Goal: Task Accomplishment & Management: Use online tool/utility

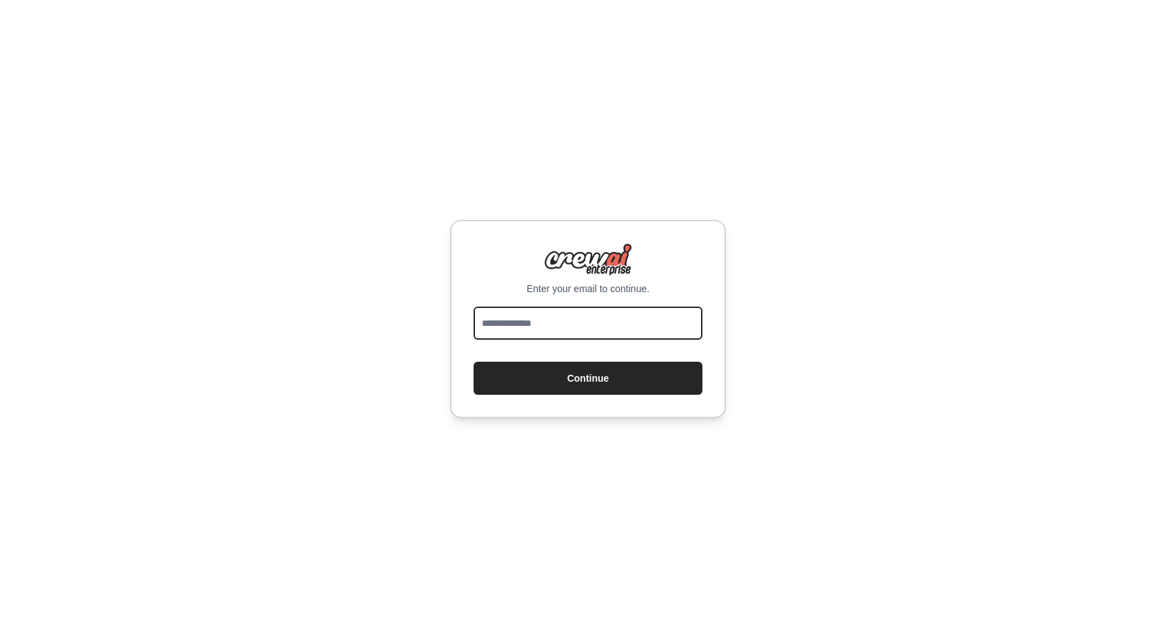
click at [563, 319] on input "email" at bounding box center [588, 323] width 229 height 33
type input "**********"
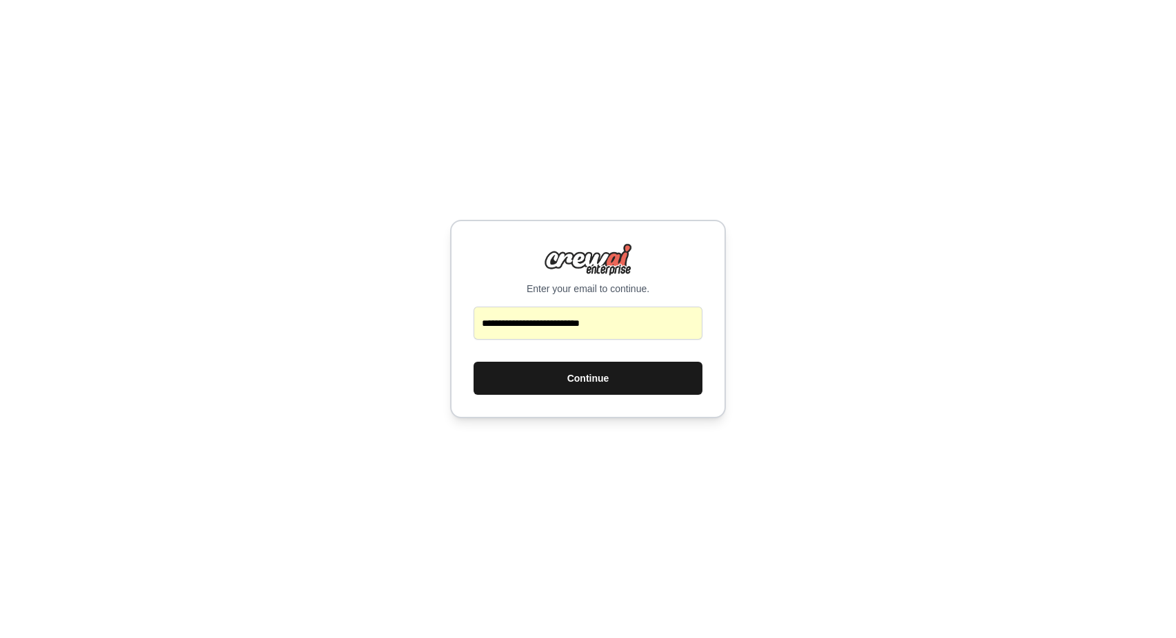
click at [572, 380] on button "Continue" at bounding box center [588, 378] width 229 height 33
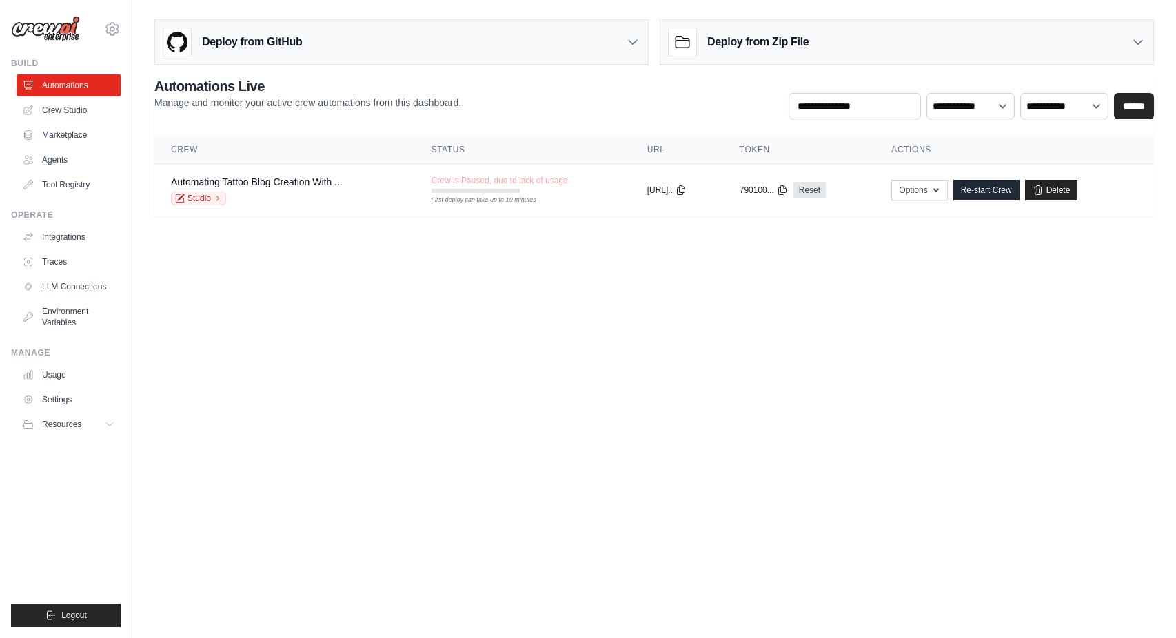
click at [239, 426] on body "[PERSON_NAME][EMAIL_ADDRESS][DOMAIN_NAME] Settings Build Automations Crew Studio" at bounding box center [588, 319] width 1176 height 638
click at [1055, 181] on link "Delete" at bounding box center [1051, 190] width 53 height 21
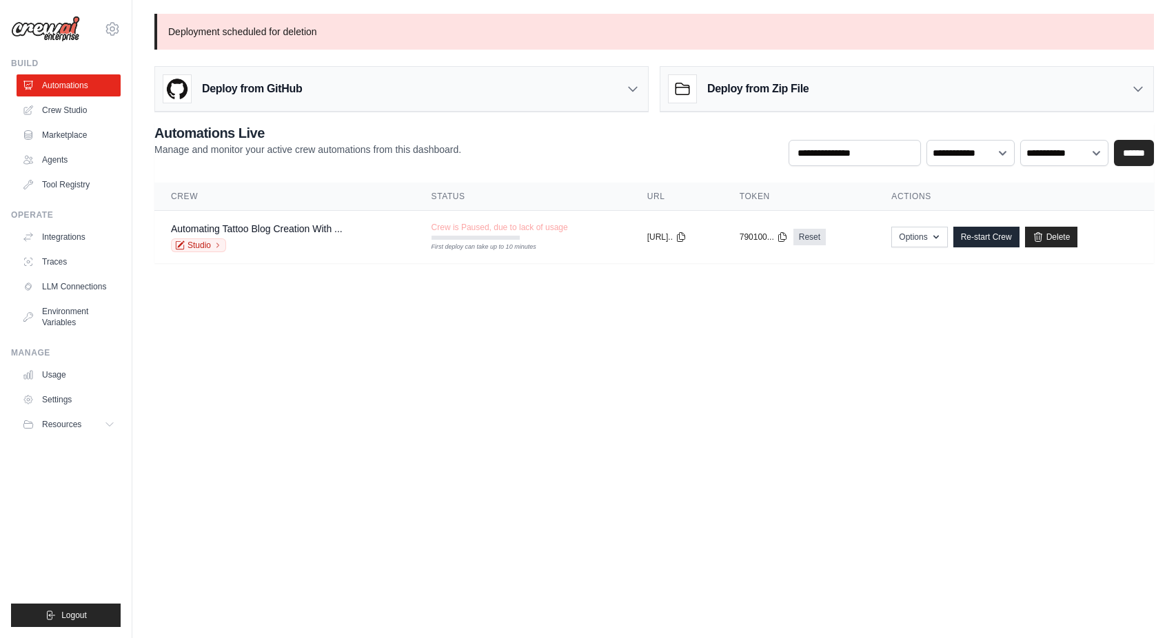
click at [541, 371] on body "bradley@bartlettbusiness.com Settings Build Automations Crew Studio" at bounding box center [588, 319] width 1176 height 638
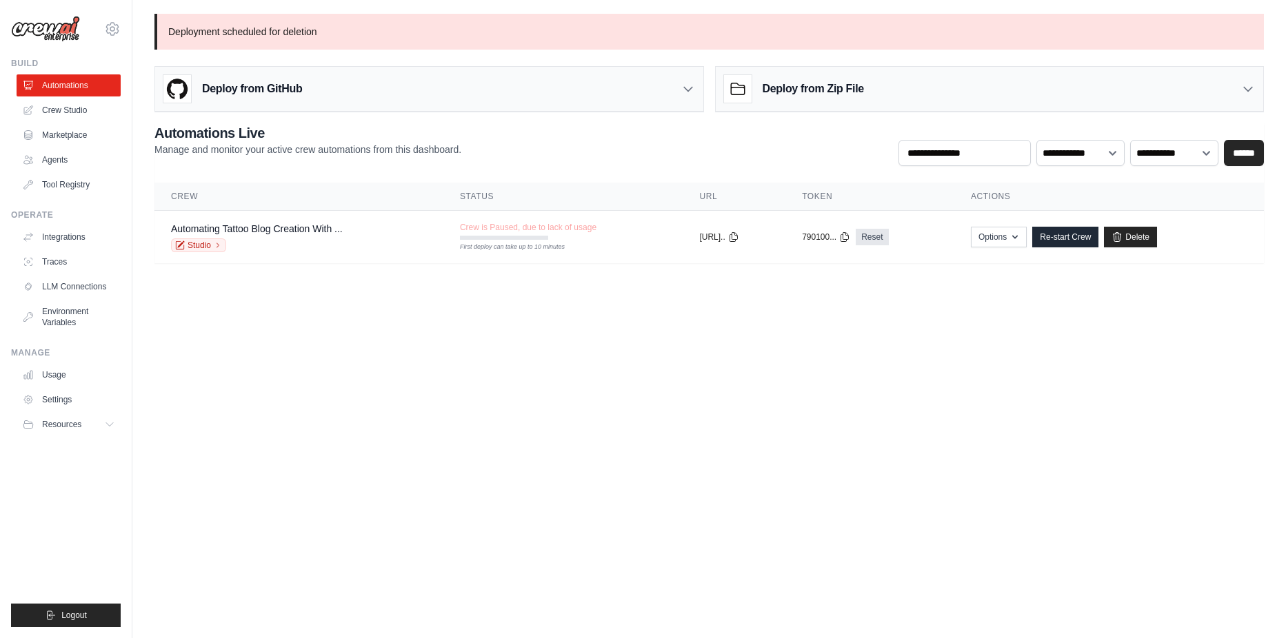
click at [432, 354] on body "bradley@bartlettbusiness.com Settings Build Automations Crew Studio" at bounding box center [643, 319] width 1286 height 638
click at [395, 395] on body "[PERSON_NAME][EMAIL_ADDRESS][DOMAIN_NAME] Settings Build Automations Crew Studio" at bounding box center [643, 319] width 1286 height 638
click at [66, 104] on link "Crew Studio" at bounding box center [70, 110] width 104 height 22
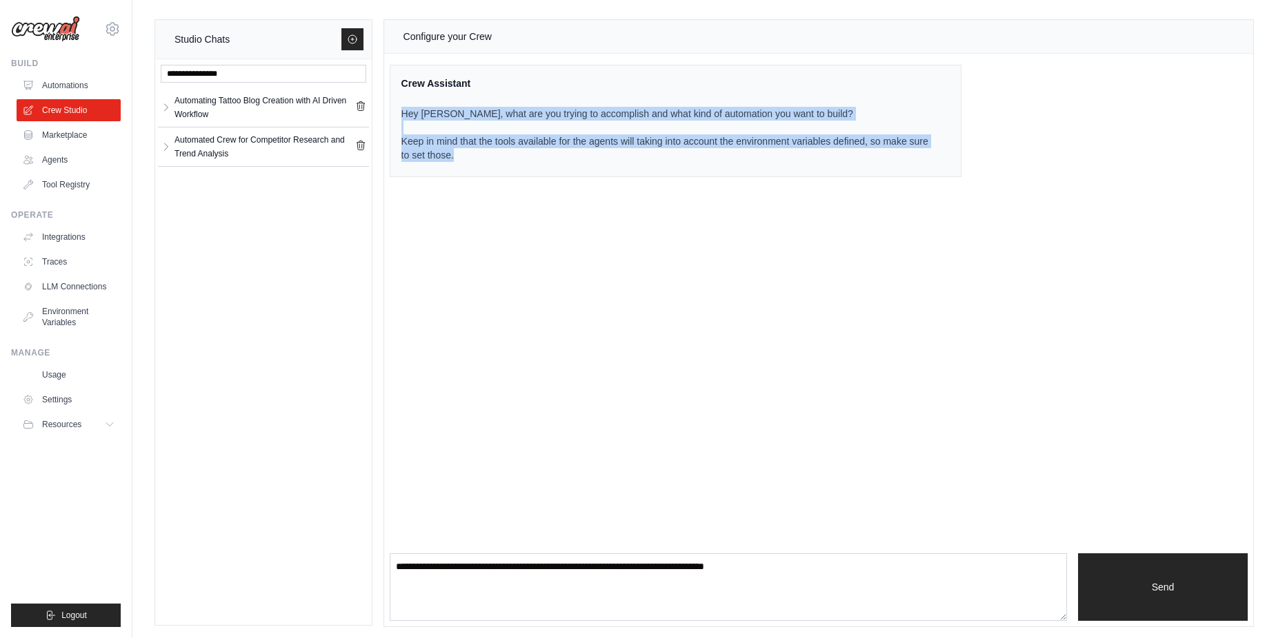
drag, startPoint x: 401, startPoint y: 110, endPoint x: 929, endPoint y: 154, distance: 530.0
click at [929, 154] on p "Hey Bradley, what are you trying to accomplish and what kind of automation you …" at bounding box center [667, 134] width 532 height 55
drag, startPoint x: 929, startPoint y: 154, endPoint x: 647, endPoint y: 228, distance: 291.5
click at [647, 228] on div "Configure your Crew Crew Assistant Hey Bradley, what are you trying to accompli…" at bounding box center [818, 323] width 869 height 607
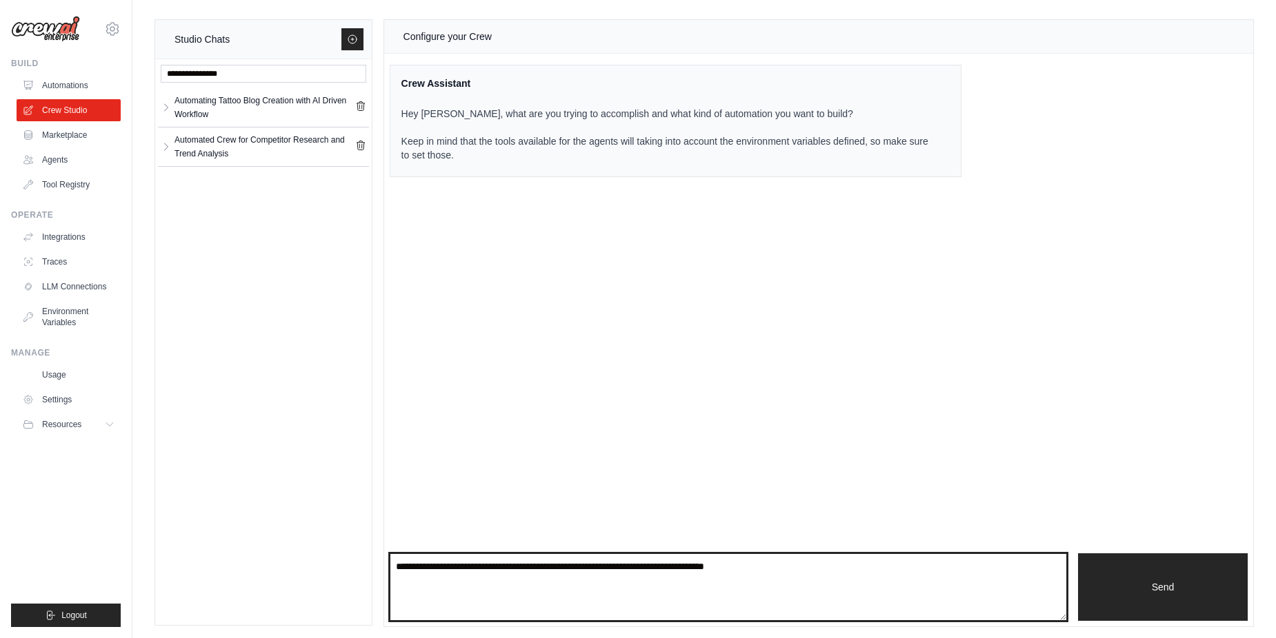
click at [563, 592] on textarea at bounding box center [728, 588] width 677 height 68
click at [520, 572] on textarea at bounding box center [728, 588] width 677 height 68
paste textarea "**********"
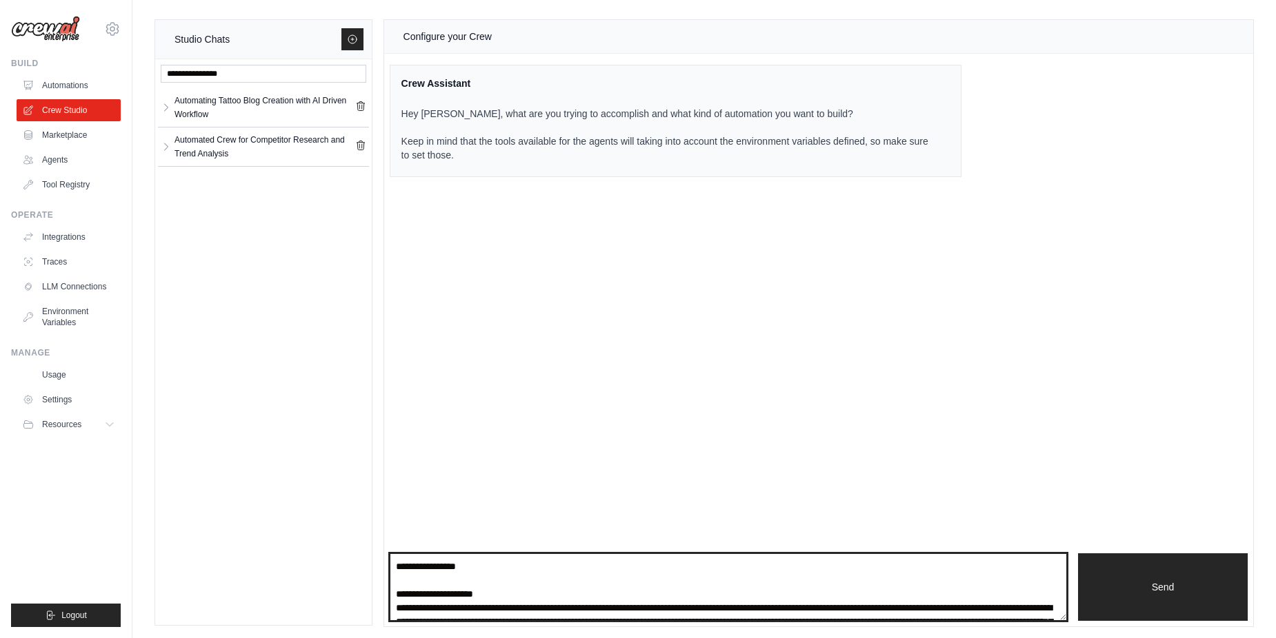
scroll to position [1662, 0]
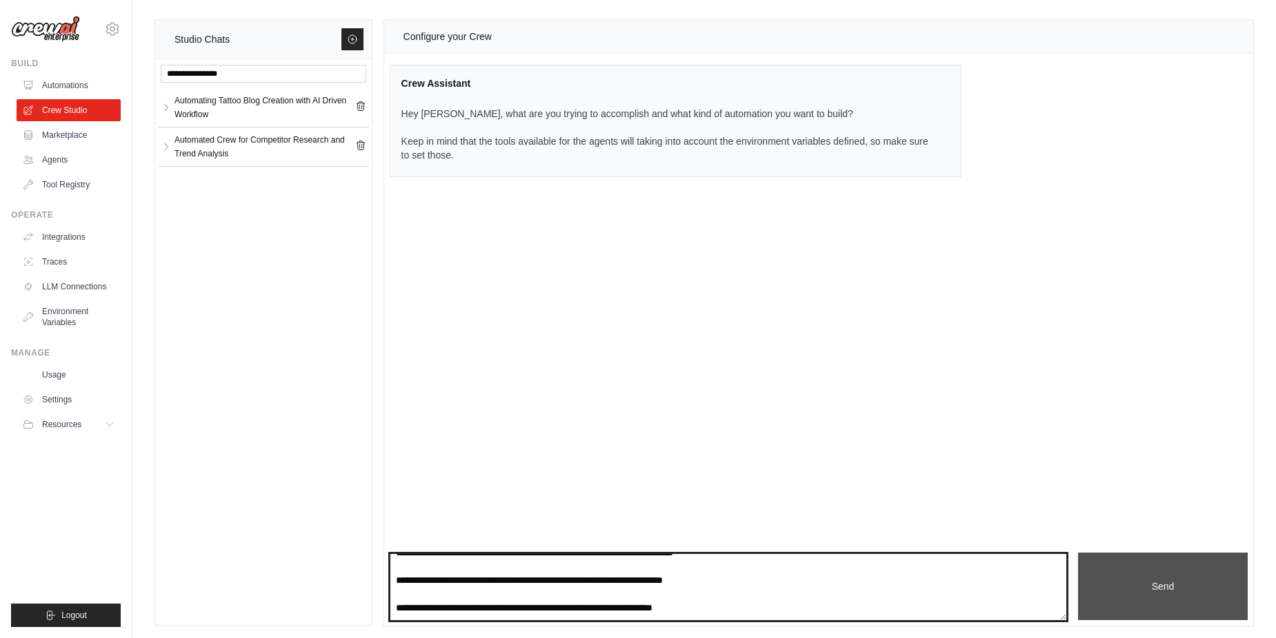
type textarea "**********"
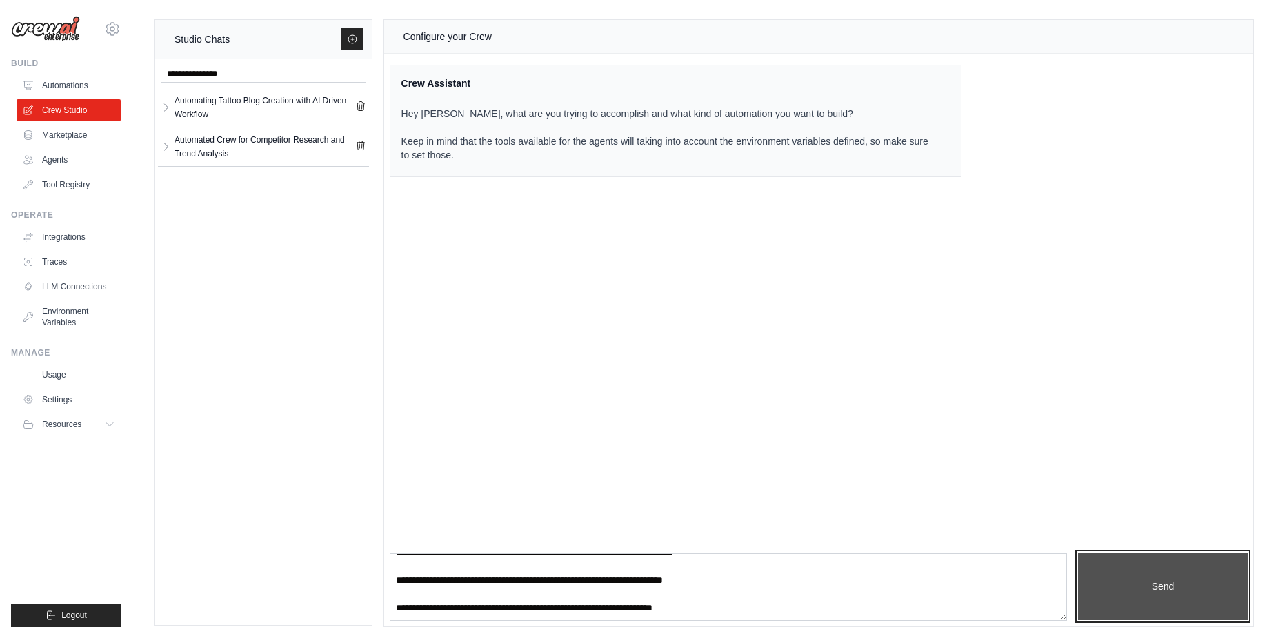
click at [1158, 586] on button "Send" at bounding box center [1163, 587] width 170 height 68
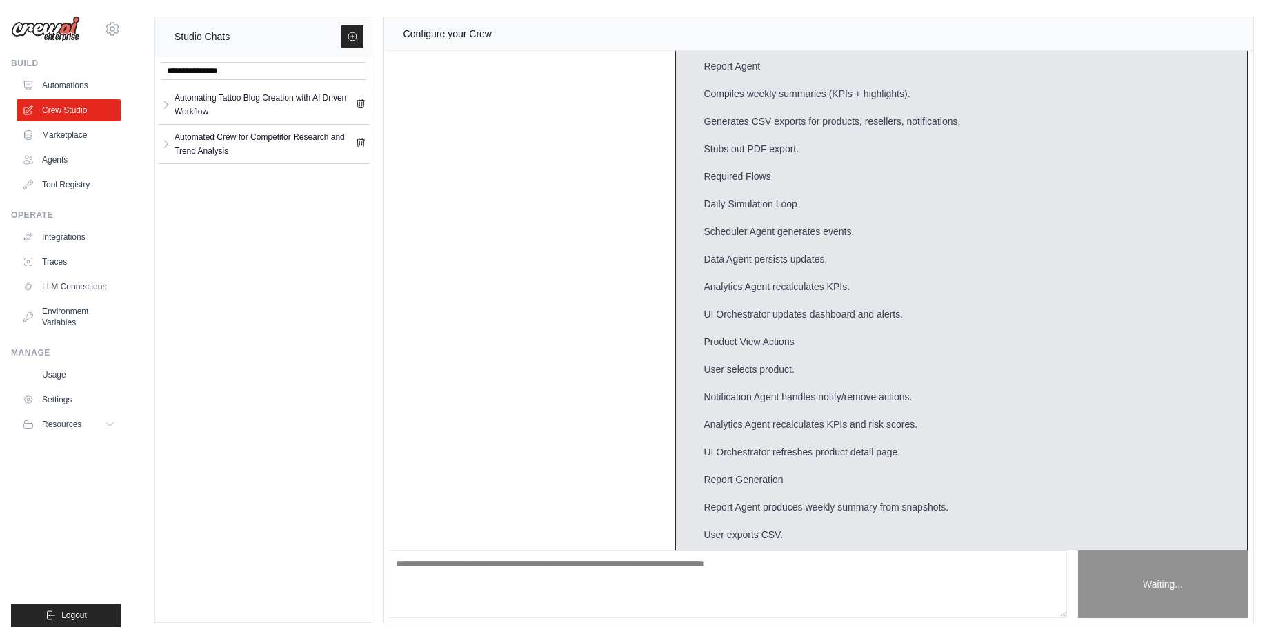
scroll to position [1448, 0]
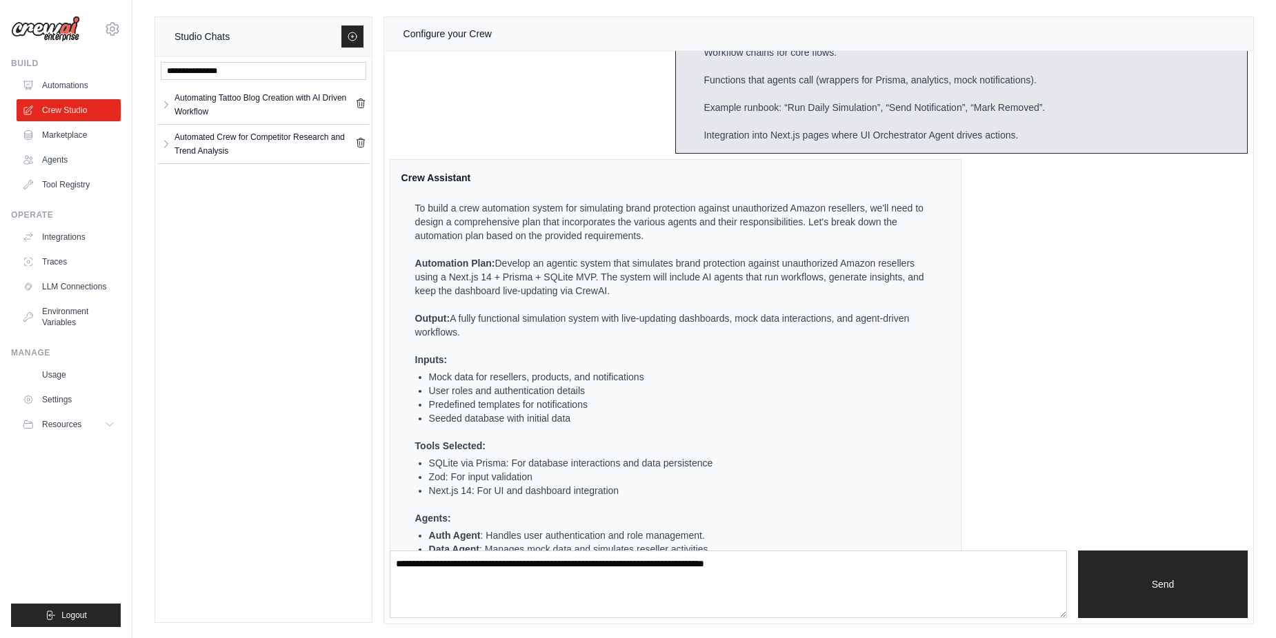
scroll to position [1804, 0]
drag, startPoint x: 623, startPoint y: 317, endPoint x: 723, endPoint y: 319, distance: 100.0
click at [723, 319] on p "Output: A fully functional simulation system with live-updating dashboards, moc…" at bounding box center [674, 325] width 519 height 28
drag, startPoint x: 723, startPoint y: 319, endPoint x: 541, endPoint y: 322, distance: 182.8
click at [541, 322] on p "Output: A fully functional simulation system with live-updating dashboards, moc…" at bounding box center [674, 325] width 519 height 28
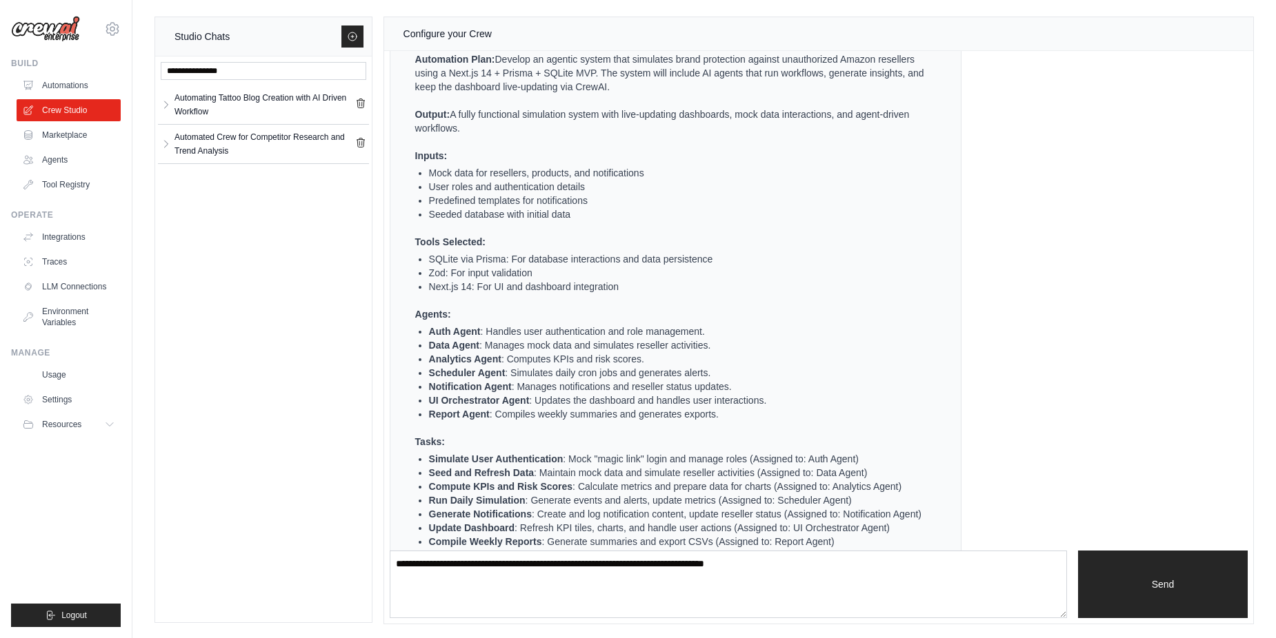
scroll to position [2011, 0]
click at [501, 274] on li "Zod: For input validation" at bounding box center [681, 270] width 505 height 14
click at [490, 282] on li "Next.js 14: For UI and dashboard integration" at bounding box center [681, 283] width 505 height 14
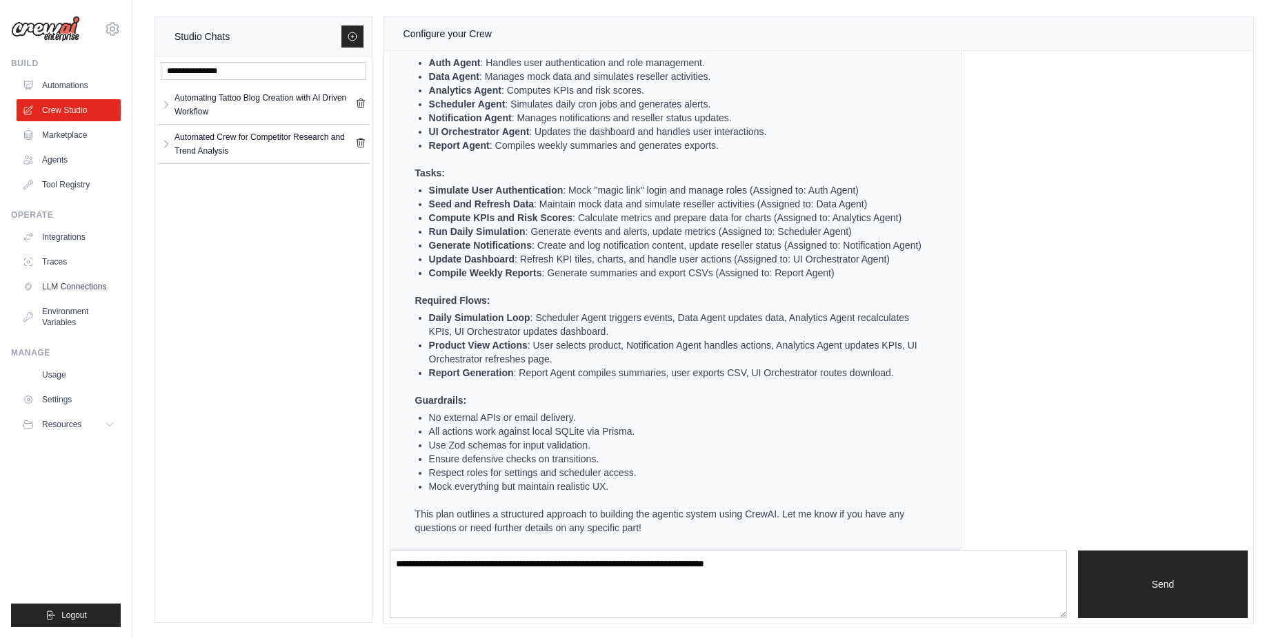
scroll to position [2287, 0]
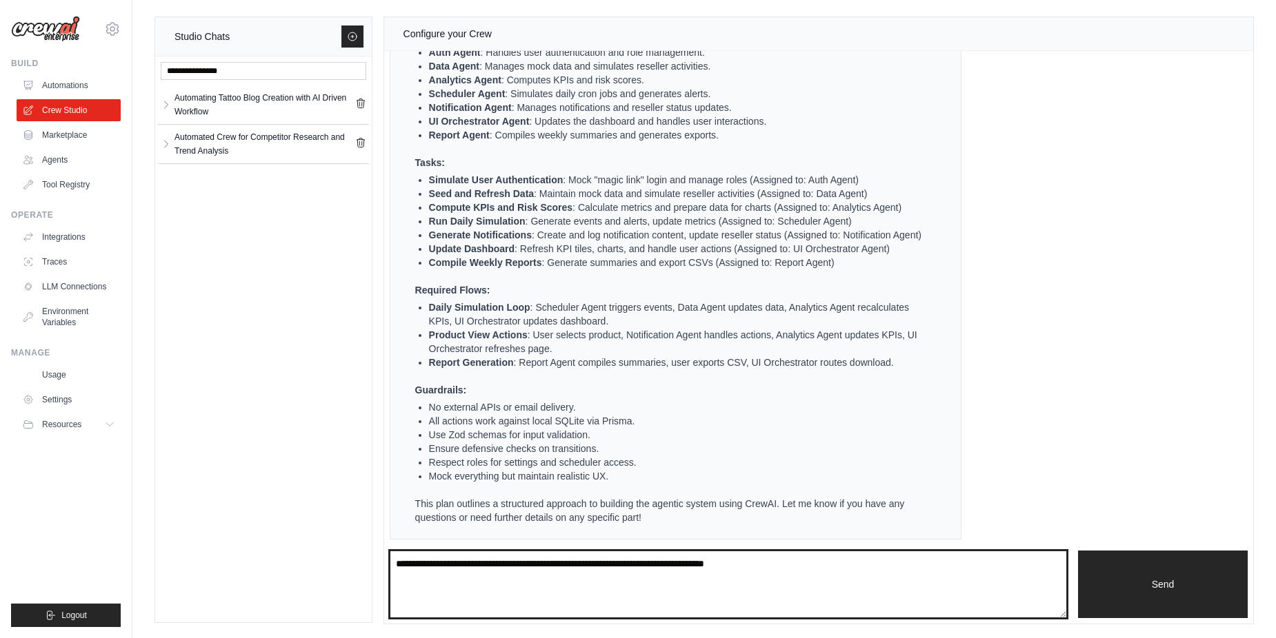
click at [784, 575] on textarea at bounding box center [728, 585] width 677 height 68
type textarea "**********"
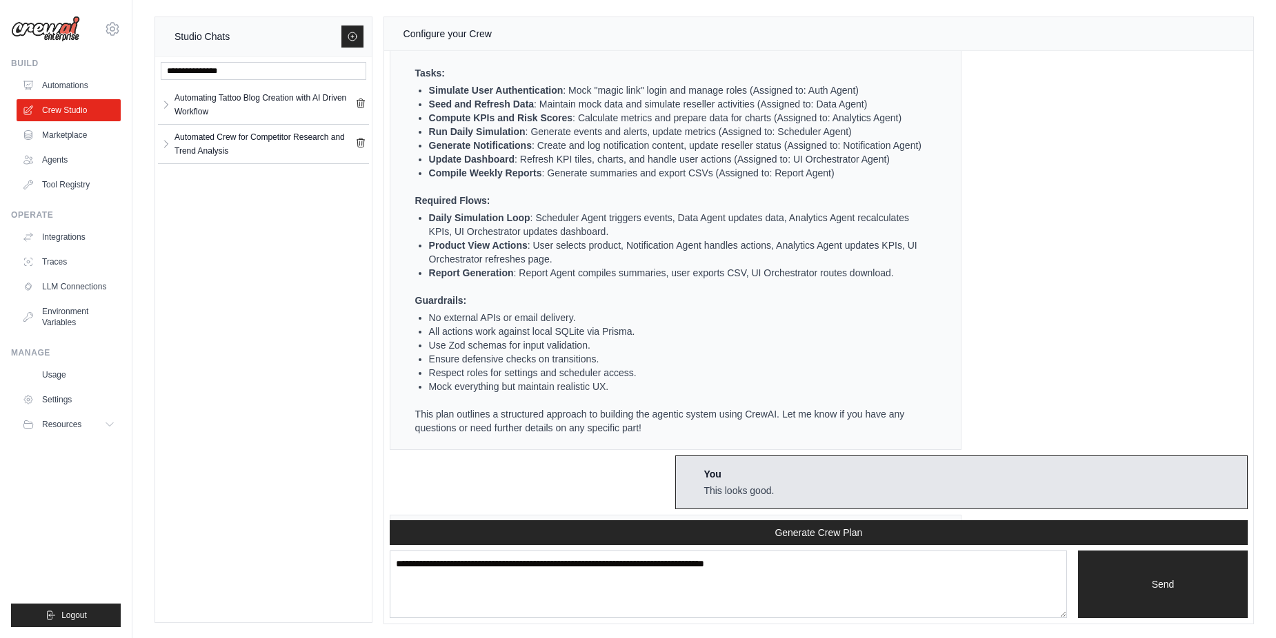
scroll to position [2481, 0]
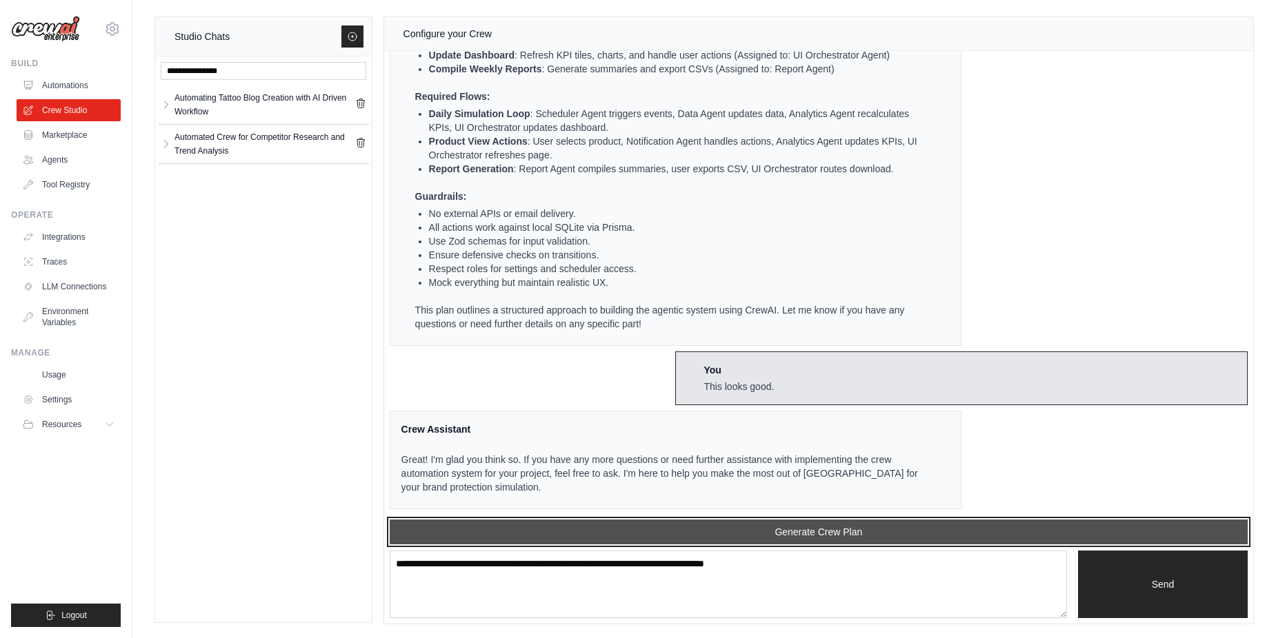
click at [795, 523] on button "Generate Crew Plan" at bounding box center [819, 532] width 858 height 25
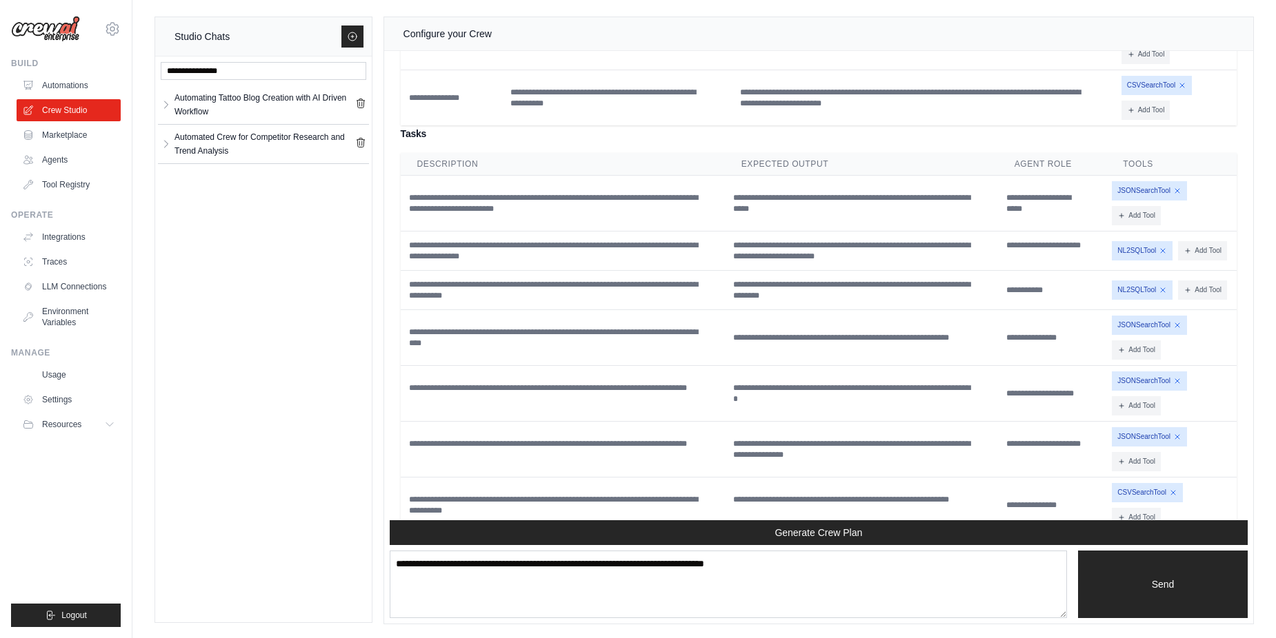
scroll to position [3528, 0]
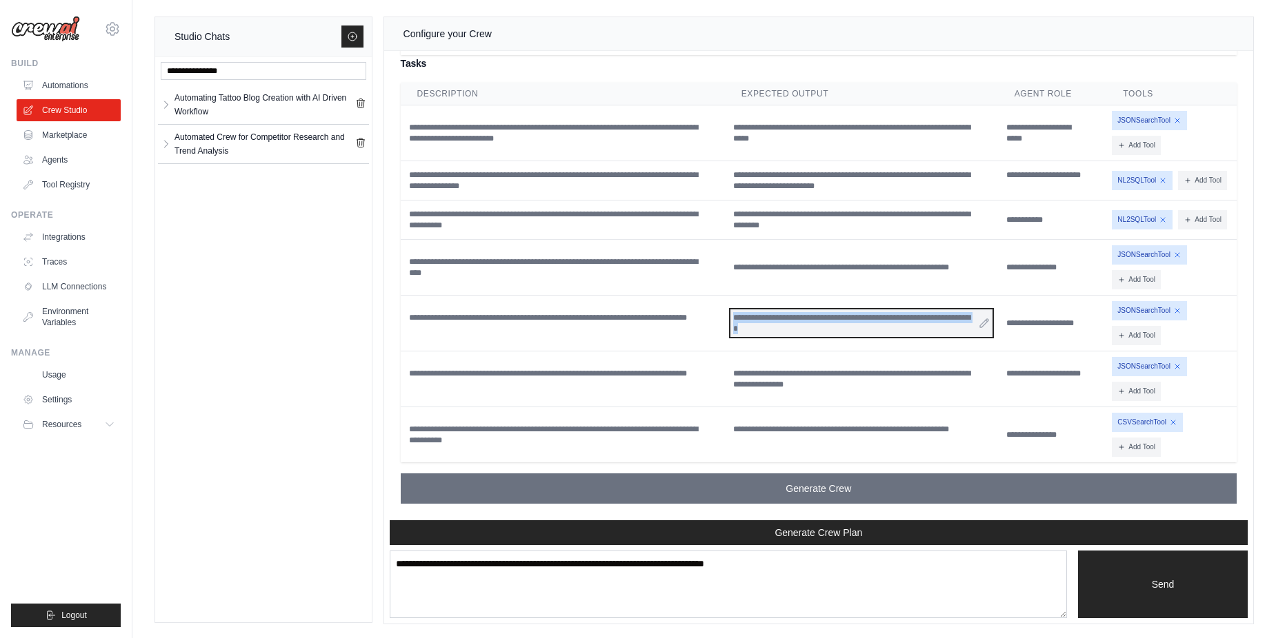
drag, startPoint x: 733, startPoint y: 319, endPoint x: 889, endPoint y: 330, distance: 156.2
click at [889, 330] on div "**********" at bounding box center [861, 324] width 262 height 28
click at [824, 330] on div "**********" at bounding box center [861, 324] width 262 height 28
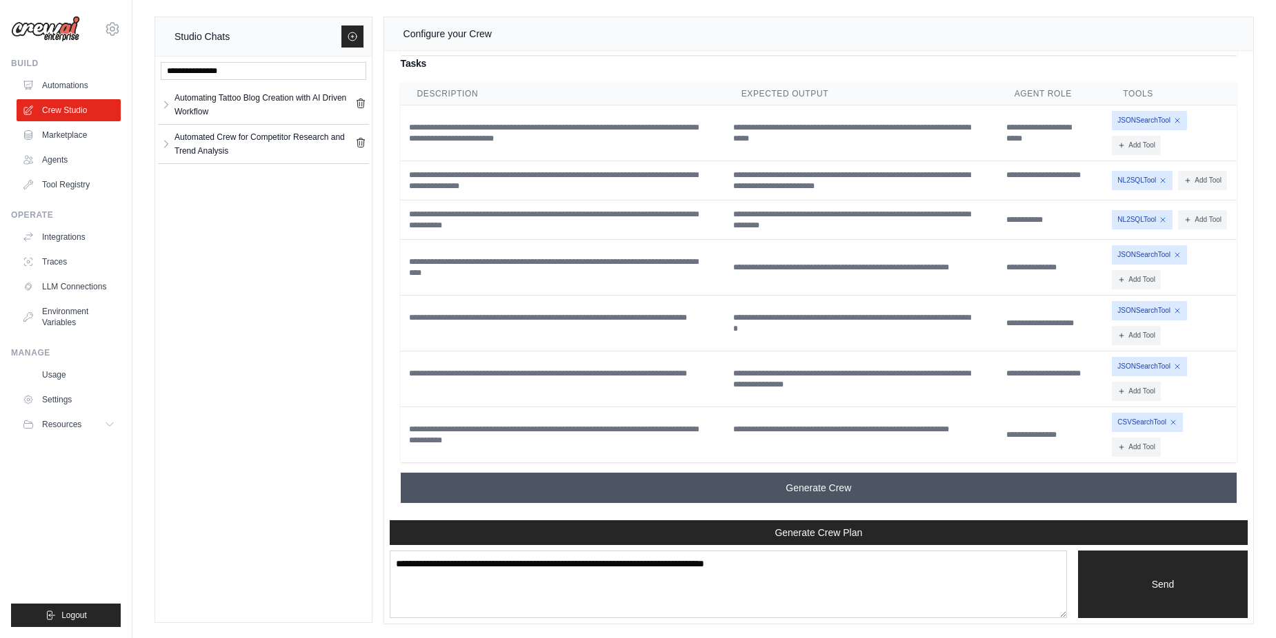
click at [858, 483] on button "Generate Crew" at bounding box center [819, 488] width 836 height 30
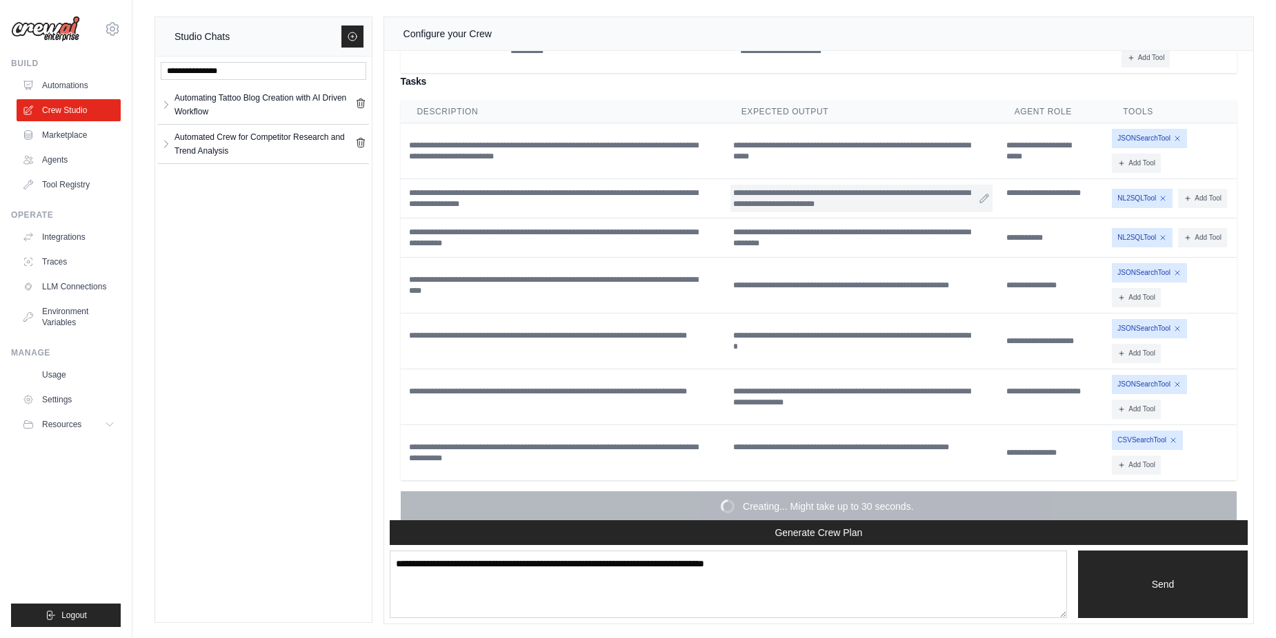
scroll to position [3390, 0]
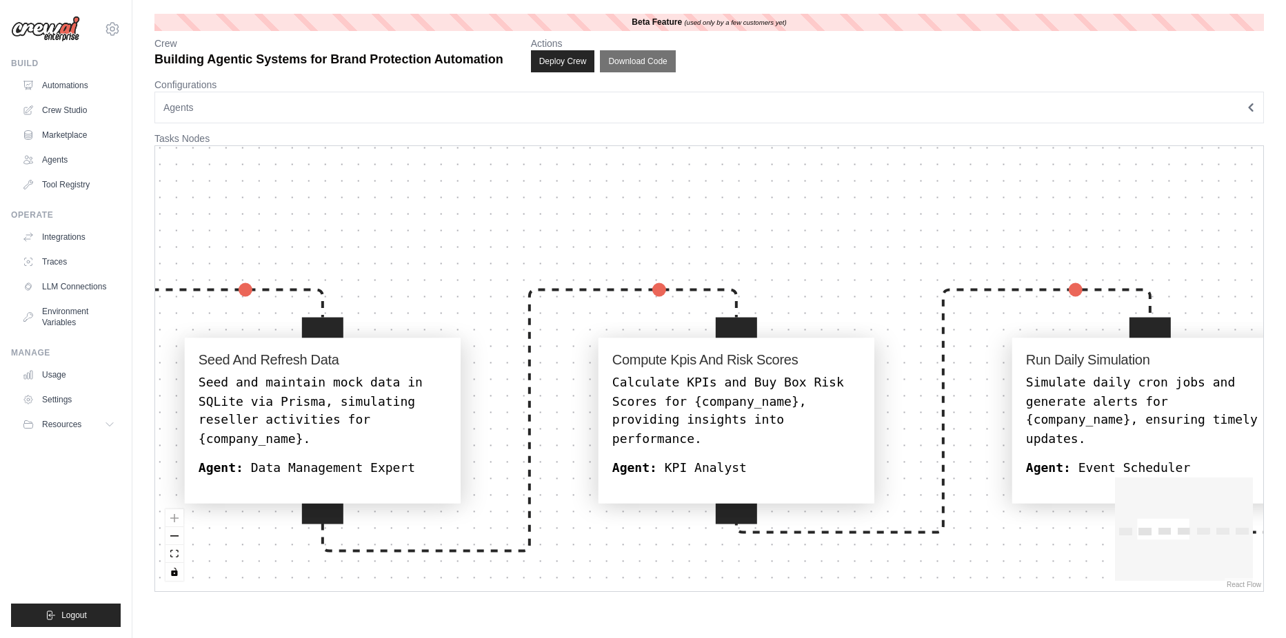
drag, startPoint x: 476, startPoint y: 262, endPoint x: 886, endPoint y: 152, distance: 424.0
click at [886, 152] on div "Simulate User Authentication Simulate user authentication with mock 'magic link…" at bounding box center [709, 368] width 1108 height 445
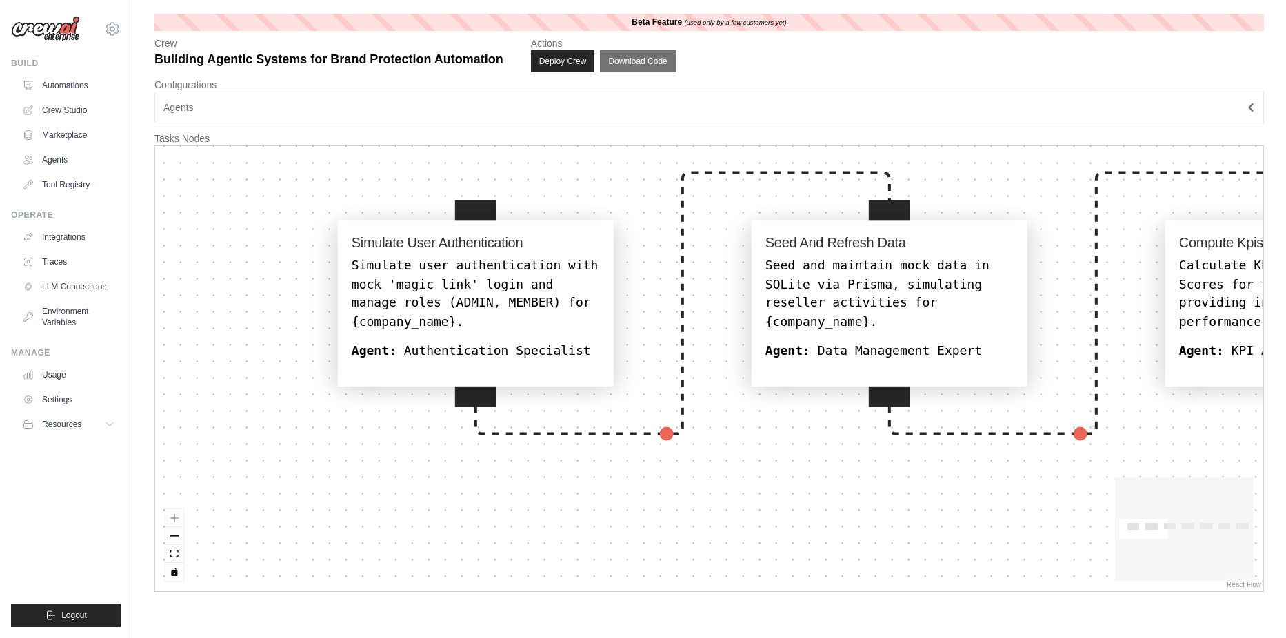
drag, startPoint x: 662, startPoint y: 499, endPoint x: 706, endPoint y: 491, distance: 44.9
click at [712, 491] on div "Simulate User Authentication Simulate user authentication with mock 'magic link…" at bounding box center [709, 368] width 1108 height 445
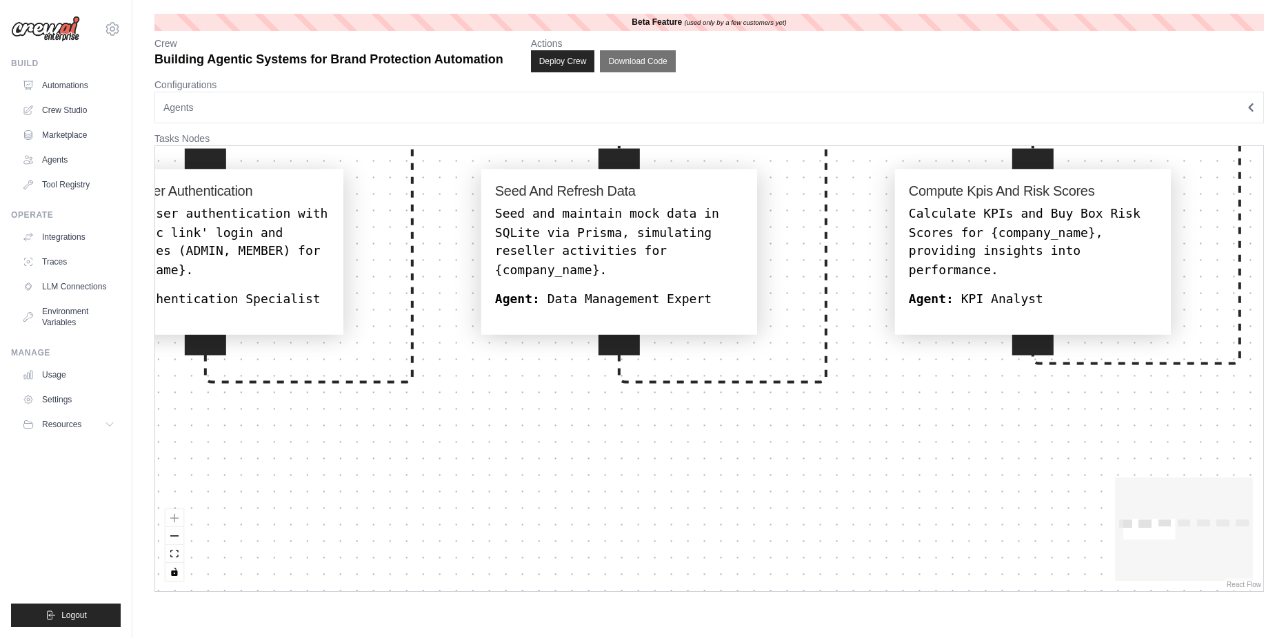
drag, startPoint x: 563, startPoint y: 466, endPoint x: 447, endPoint y: 430, distance: 120.6
click at [447, 430] on div "Simulate User Authentication Simulate user authentication with mock 'magic link…" at bounding box center [709, 368] width 1108 height 445
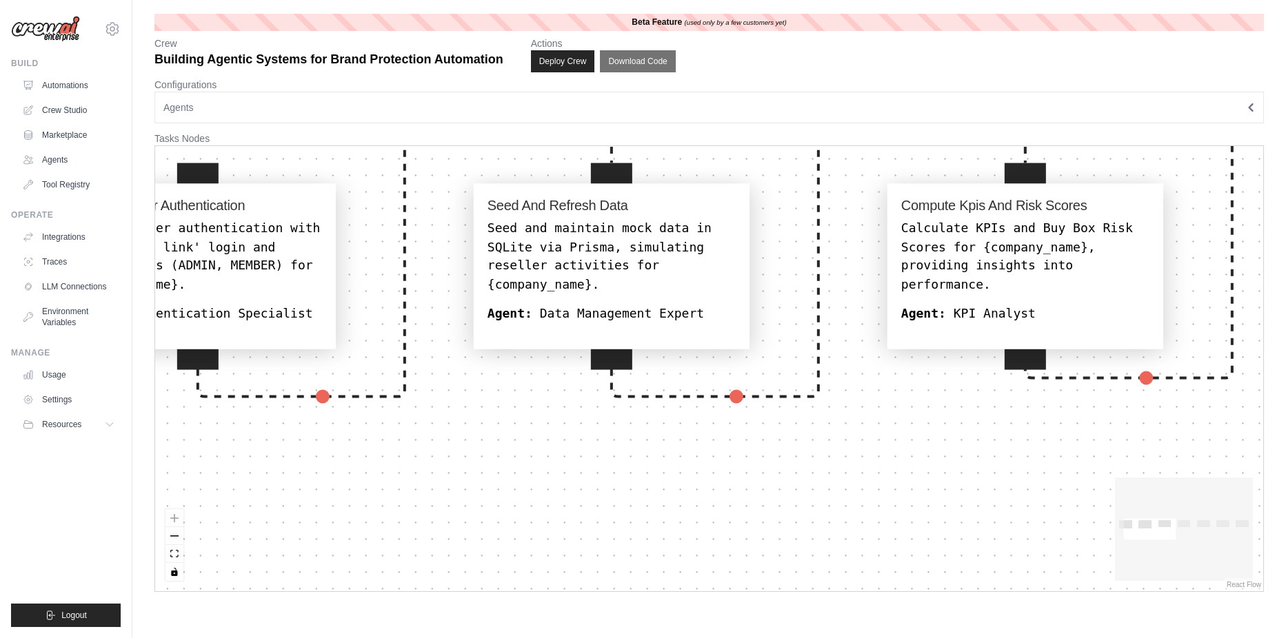
drag, startPoint x: 488, startPoint y: 456, endPoint x: 499, endPoint y: 468, distance: 16.6
click at [508, 480] on div "Simulate User Authentication Simulate user authentication with mock 'magic link…" at bounding box center [709, 368] width 1108 height 445
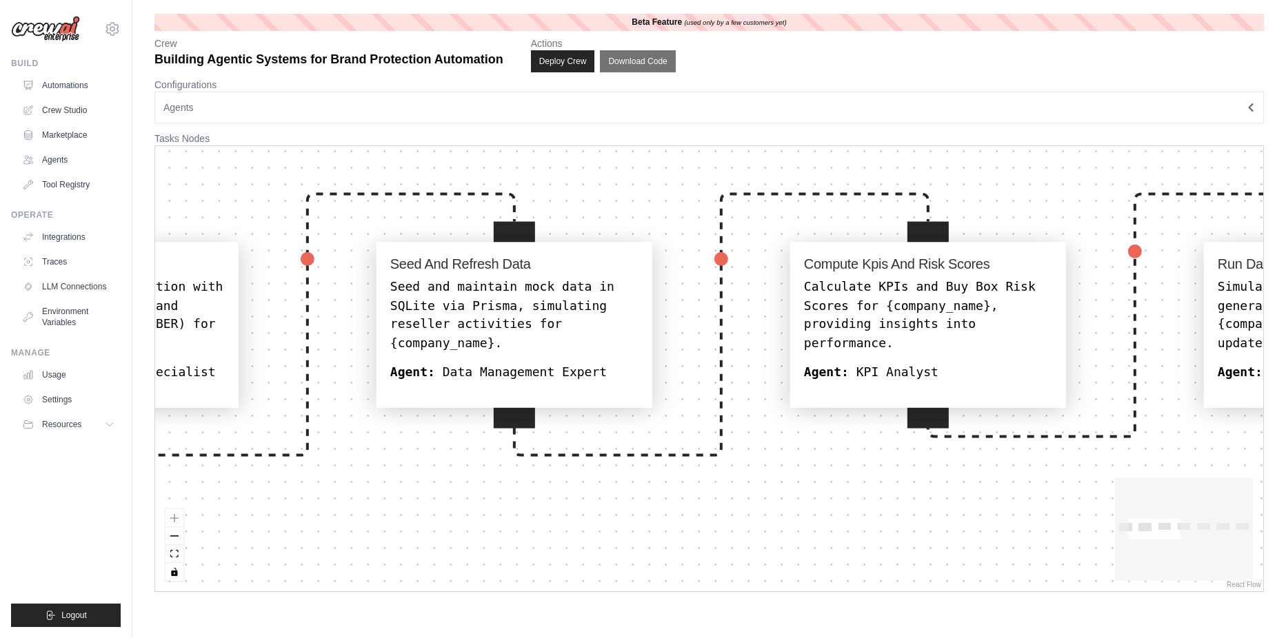
drag, startPoint x: 526, startPoint y: 472, endPoint x: 486, endPoint y: 501, distance: 49.0
click at [486, 501] on div "Simulate User Authentication Simulate user authentication with mock 'magic link…" at bounding box center [709, 368] width 1108 height 445
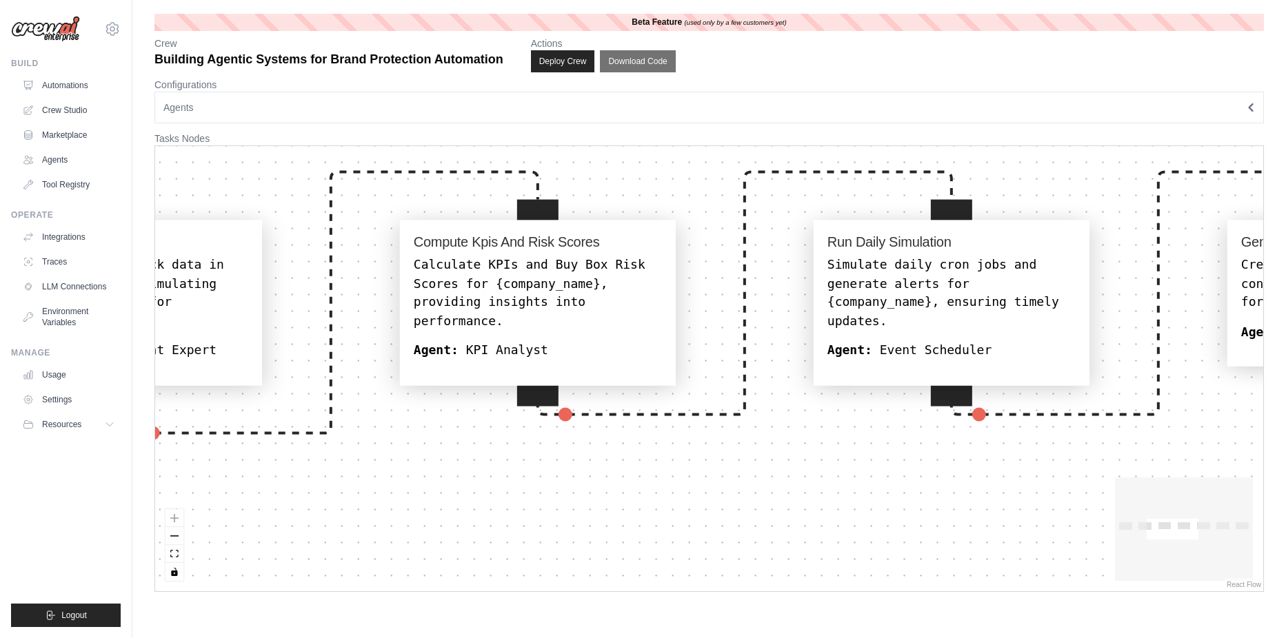
drag, startPoint x: 790, startPoint y: 550, endPoint x: 399, endPoint y: 528, distance: 390.9
click at [399, 528] on div "Simulate User Authentication Simulate user authentication with mock 'magic link…" at bounding box center [709, 368] width 1108 height 445
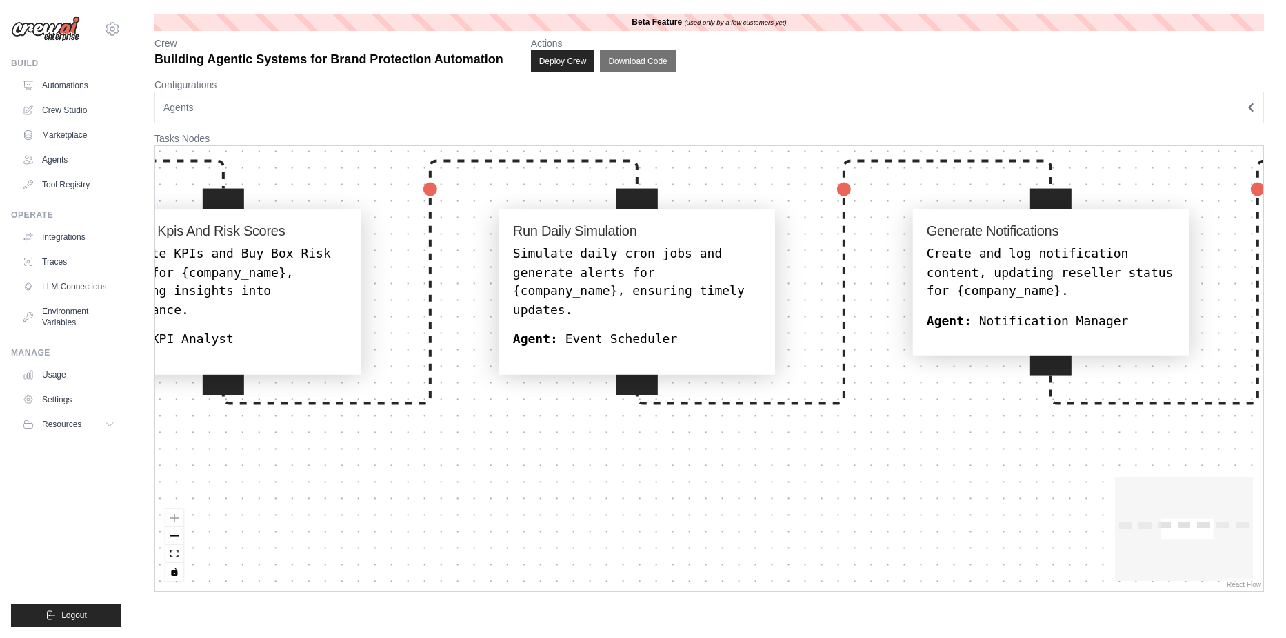
drag, startPoint x: 834, startPoint y: 487, endPoint x: 383, endPoint y: 481, distance: 451.0
click at [383, 481] on div "Simulate User Authentication Simulate user authentication with mock 'magic link…" at bounding box center [709, 368] width 1108 height 445
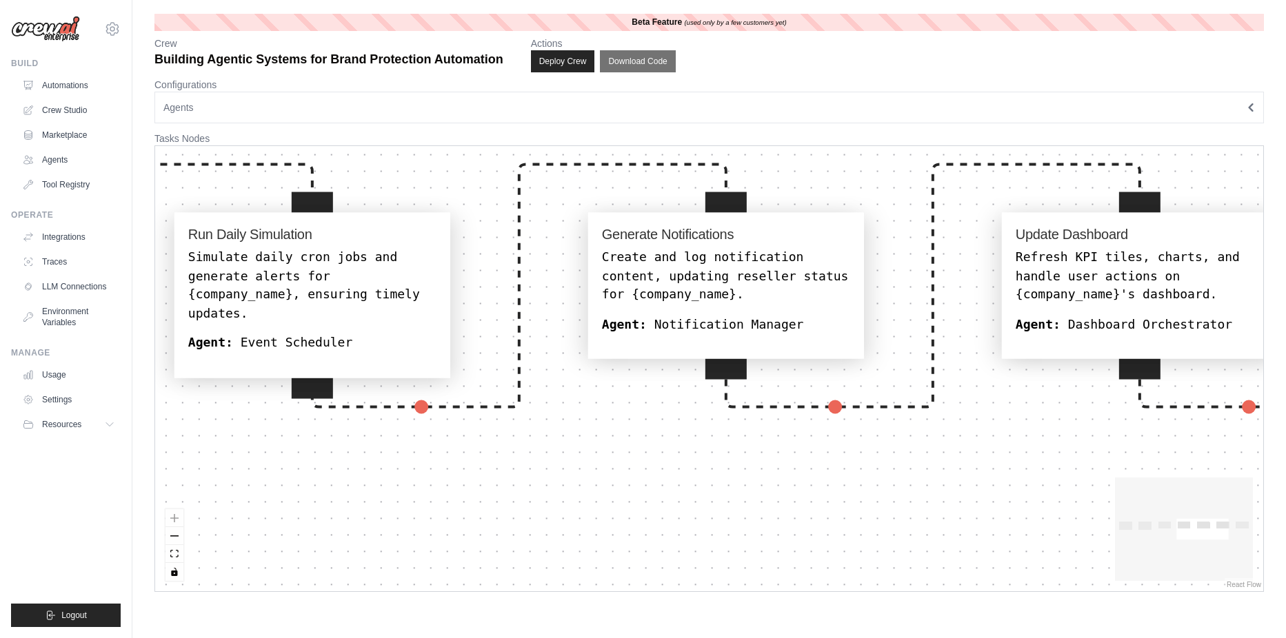
drag, startPoint x: 534, startPoint y: 499, endPoint x: 475, endPoint y: 364, distance: 146.7
click at [431, 505] on div "Simulate User Authentication Simulate user authentication with mock 'magic link…" at bounding box center [709, 368] width 1108 height 445
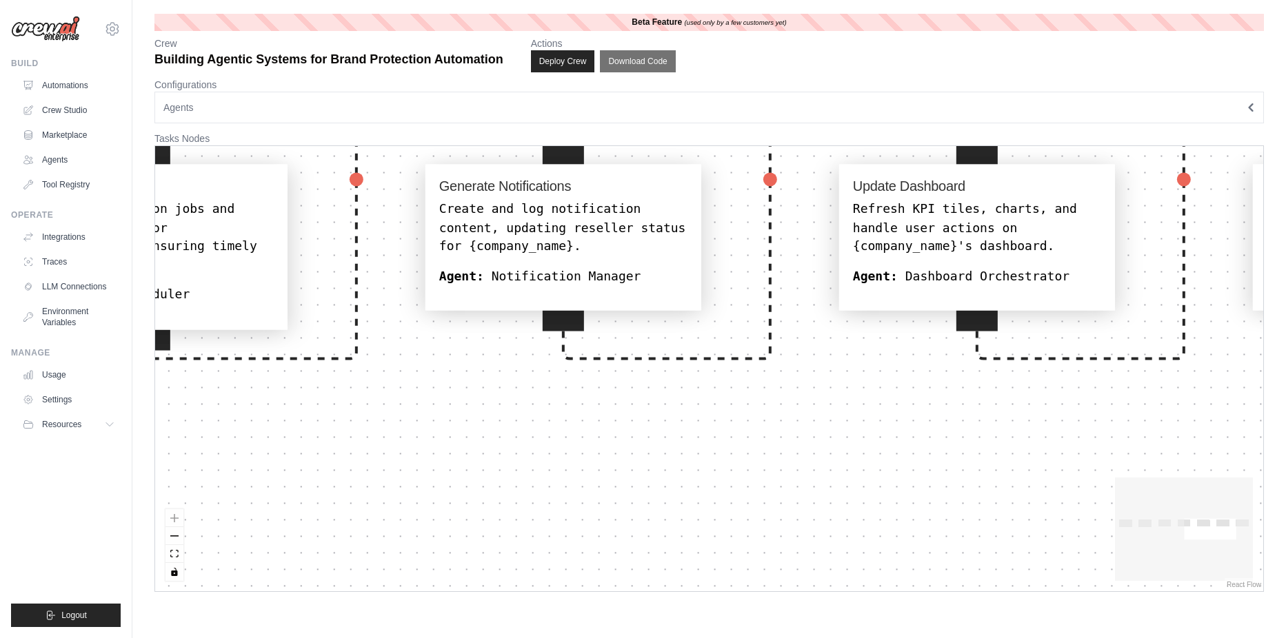
drag, startPoint x: 718, startPoint y: 450, endPoint x: 495, endPoint y: 479, distance: 225.4
click at [507, 485] on div "Simulate User Authentication Simulate user authentication with mock 'magic link…" at bounding box center [709, 368] width 1108 height 445
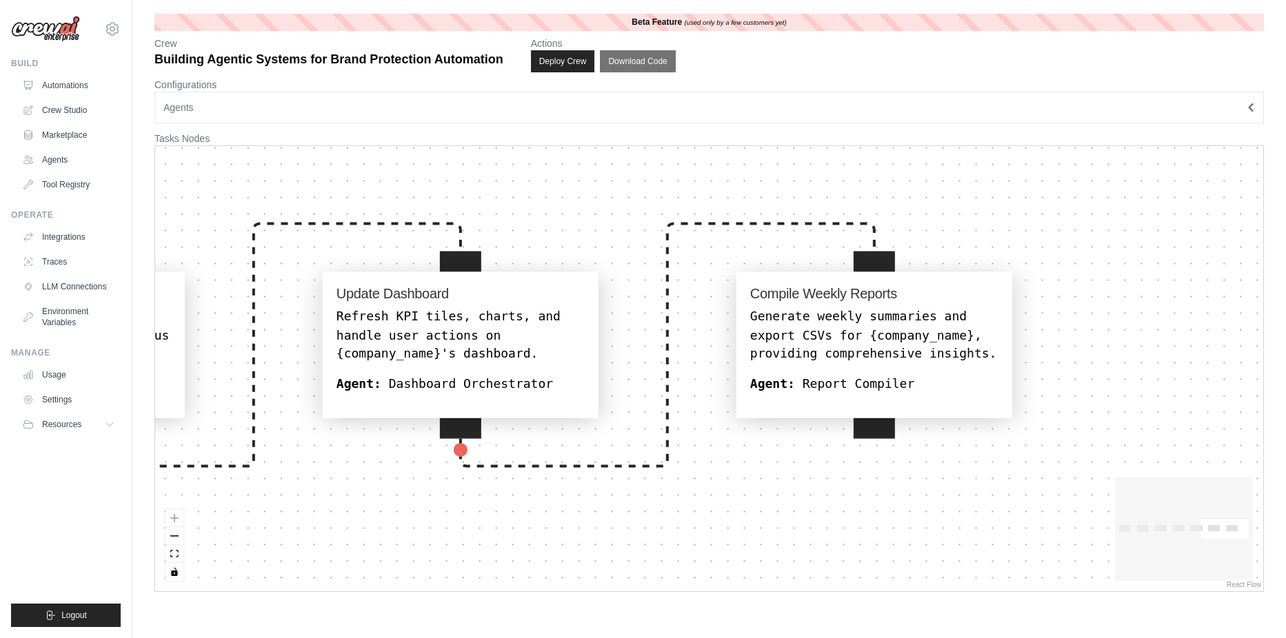
drag, startPoint x: 770, startPoint y: 507, endPoint x: 542, endPoint y: 550, distance: 231.5
click at [542, 550] on div "Simulate User Authentication Simulate user authentication with mock 'magic link…" at bounding box center [709, 368] width 1108 height 445
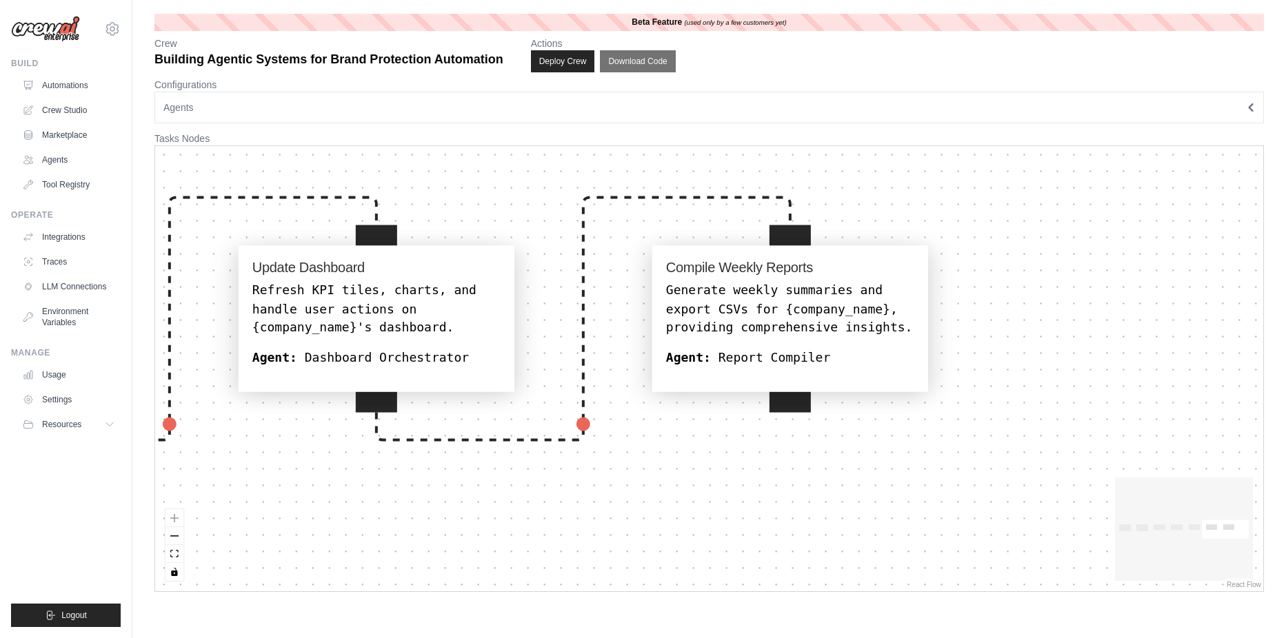
drag, startPoint x: 868, startPoint y: 472, endPoint x: 795, endPoint y: 450, distance: 76.3
click at [795, 450] on div "Simulate User Authentication Simulate user authentication with mock 'magic link…" at bounding box center [709, 368] width 1108 height 445
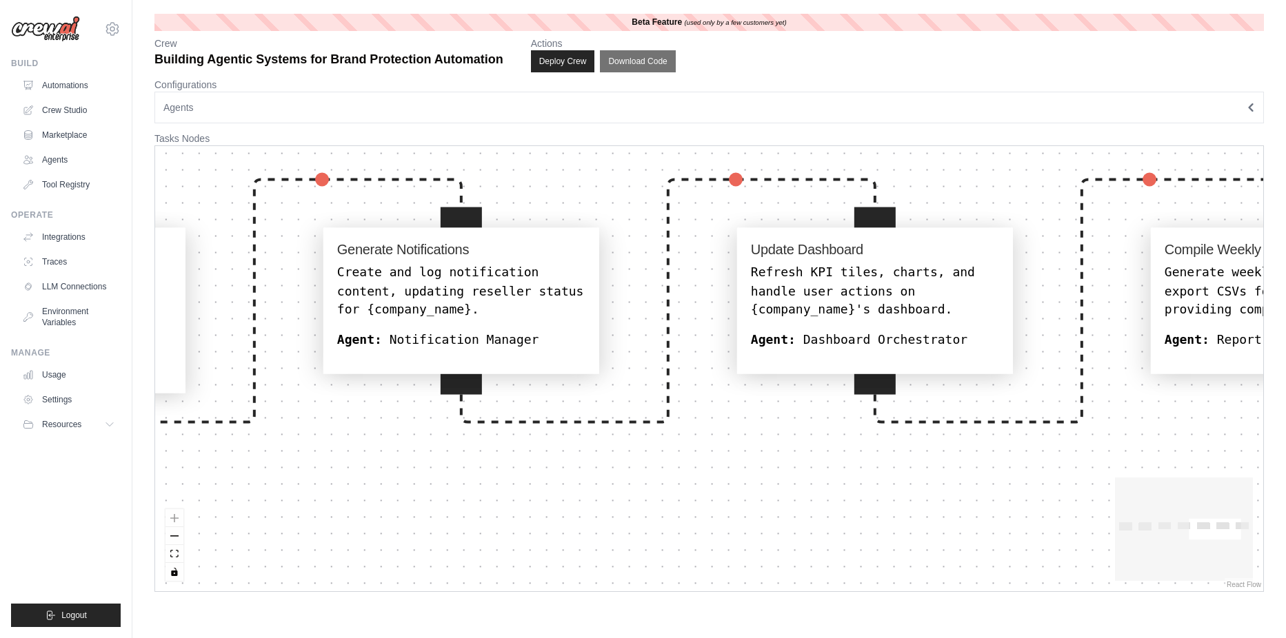
drag, startPoint x: 464, startPoint y: 510, endPoint x: 674, endPoint y: 498, distance: 210.7
click at [987, 492] on div "Simulate User Authentication Simulate user authentication with mock 'magic link…" at bounding box center [709, 368] width 1108 height 445
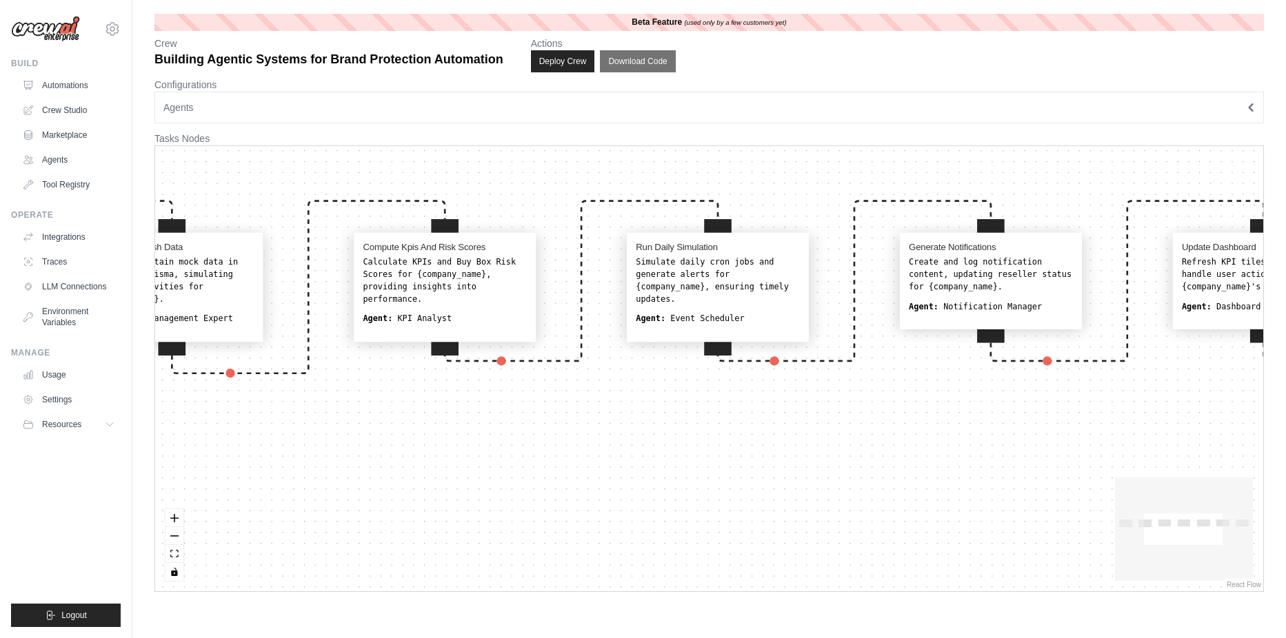
drag, startPoint x: 545, startPoint y: 445, endPoint x: 860, endPoint y: 385, distance: 320.6
click at [931, 359] on div "Simulate User Authentication Simulate user authentication with mock 'magic link…" at bounding box center [709, 368] width 1108 height 445
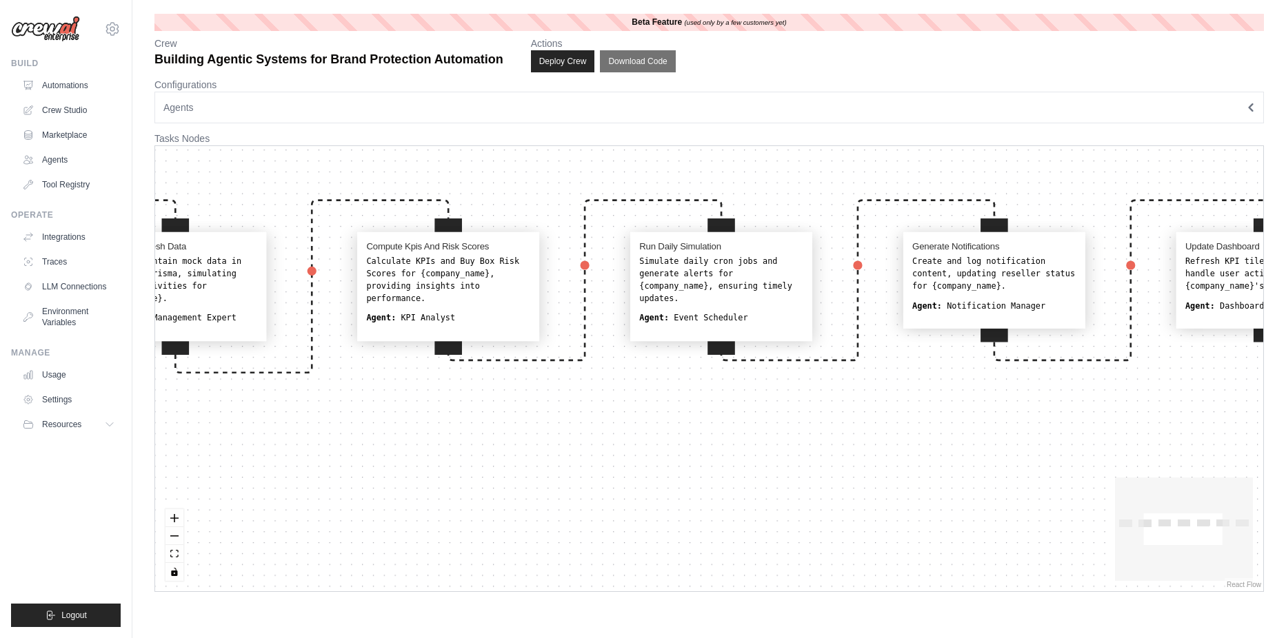
drag, startPoint x: 575, startPoint y: 414, endPoint x: 858, endPoint y: 443, distance: 284.8
click at [858, 441] on div "Simulate User Authentication Simulate user authentication with mock 'magic link…" at bounding box center [709, 368] width 1108 height 445
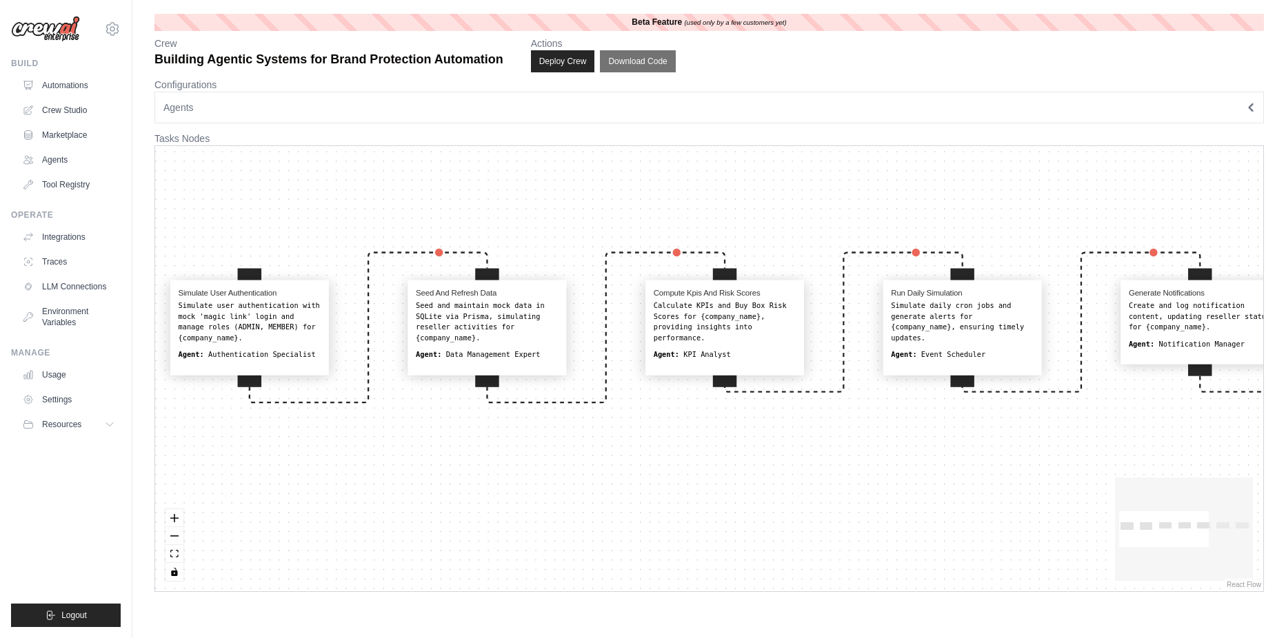
drag, startPoint x: 595, startPoint y: 439, endPoint x: 674, endPoint y: 390, distance: 92.8
click at [674, 391] on div "Simulate User Authentication Simulate user authentication with mock 'magic link…" at bounding box center [709, 368] width 1108 height 445
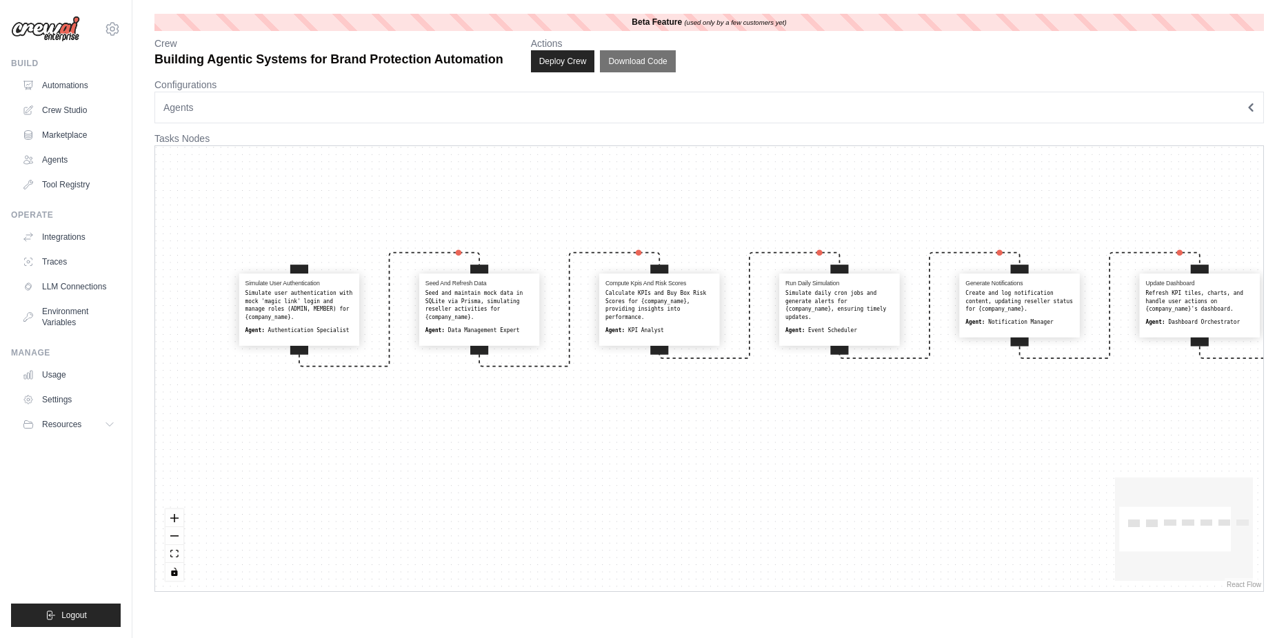
drag, startPoint x: 760, startPoint y: 416, endPoint x: 650, endPoint y: 416, distance: 110.3
click at [650, 416] on div "Simulate User Authentication Simulate user authentication with mock 'magic link…" at bounding box center [709, 368] width 1108 height 445
click at [581, 65] on button "Deploy Crew" at bounding box center [562, 61] width 65 height 22
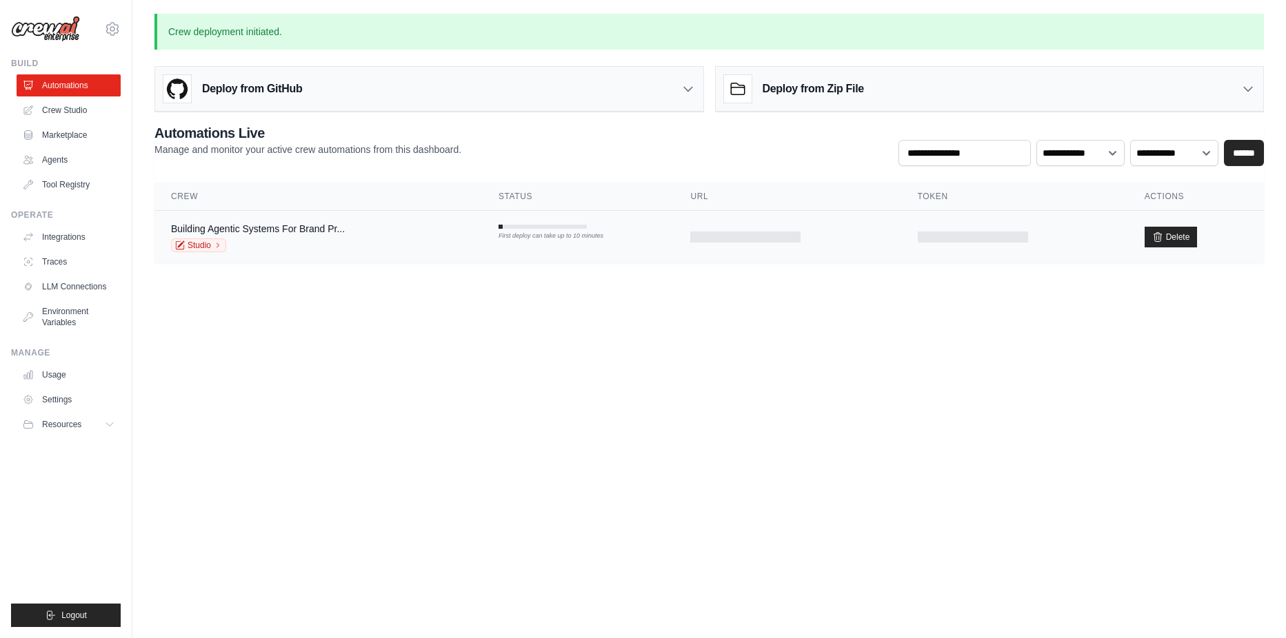
click at [339, 221] on td "Building Agentic Systems For Brand Pr... Studio" at bounding box center [318, 237] width 328 height 53
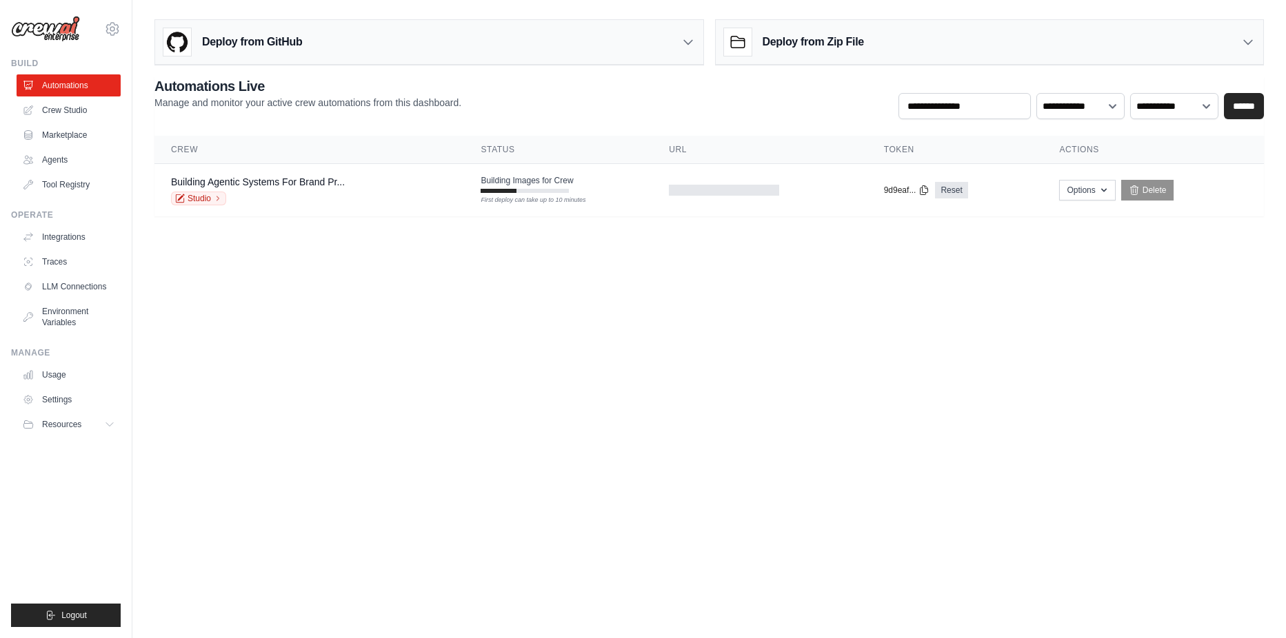
click at [638, 382] on body "[PERSON_NAME][EMAIL_ADDRESS][DOMAIN_NAME] Settings Build Automations Crew Studio" at bounding box center [643, 319] width 1286 height 638
click at [490, 307] on body "[PERSON_NAME][EMAIL_ADDRESS][DOMAIN_NAME] Settings Build Automations Crew Studio" at bounding box center [643, 319] width 1286 height 638
click at [539, 287] on body "[PERSON_NAME][EMAIL_ADDRESS][DOMAIN_NAME] Settings Build Automations Crew Studio" at bounding box center [643, 319] width 1286 height 638
click at [571, 252] on body "[PERSON_NAME][EMAIL_ADDRESS][DOMAIN_NAME] Settings Build Automations Crew Studio" at bounding box center [643, 319] width 1286 height 638
click at [549, 114] on div "**********" at bounding box center [708, 98] width 1109 height 43
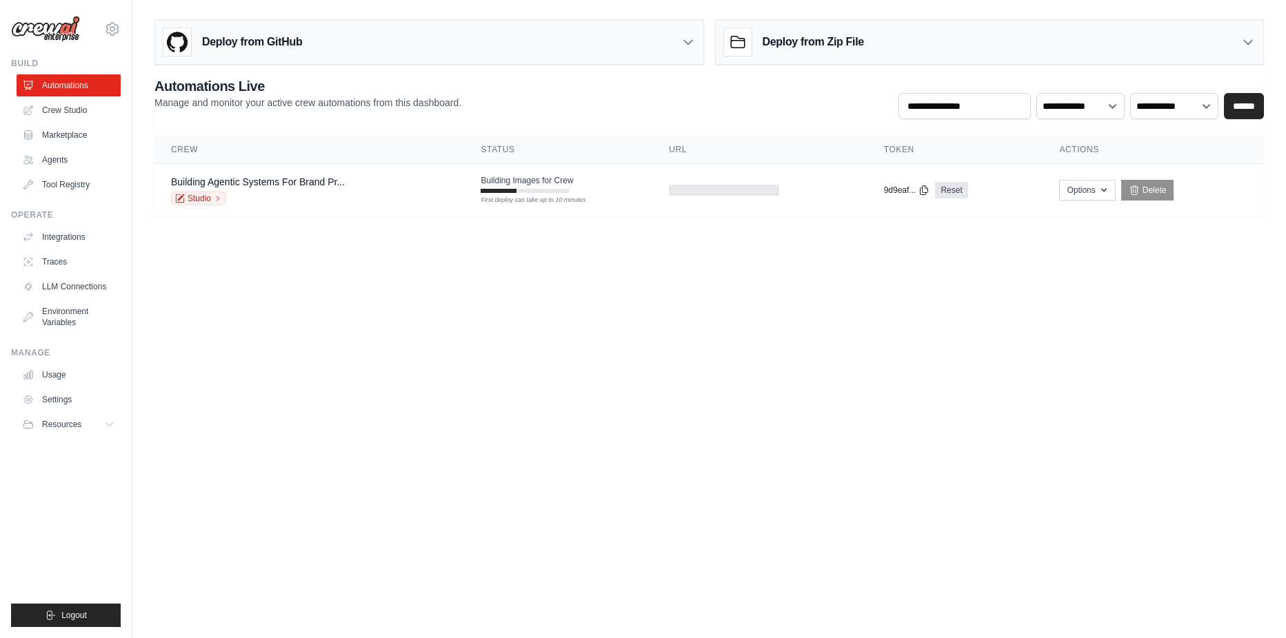
click at [576, 301] on body "[PERSON_NAME][EMAIL_ADDRESS][DOMAIN_NAME] Settings Build Automations Crew Studio" at bounding box center [643, 319] width 1286 height 638
click at [617, 324] on body "[PERSON_NAME][EMAIL_ADDRESS][DOMAIN_NAME] Settings Build Automations Crew Studio" at bounding box center [643, 319] width 1286 height 638
click at [618, 321] on body "[PERSON_NAME][EMAIL_ADDRESS][DOMAIN_NAME] Settings Build Automations Crew Studio" at bounding box center [643, 319] width 1286 height 638
click at [616, 325] on body "[PERSON_NAME][EMAIL_ADDRESS][DOMAIN_NAME] Settings Build Automations Crew Studio" at bounding box center [643, 319] width 1286 height 638
click at [496, 254] on body "[PERSON_NAME][EMAIL_ADDRESS][DOMAIN_NAME] Settings Build Automations Crew Studio" at bounding box center [643, 319] width 1286 height 638
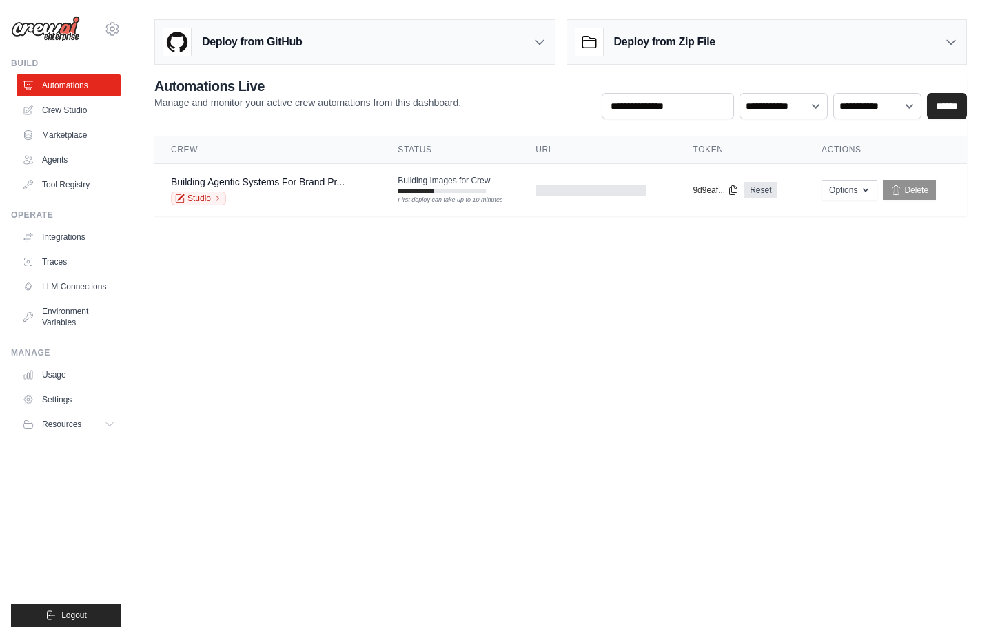
click at [778, 314] on body "[PERSON_NAME][EMAIL_ADDRESS][DOMAIN_NAME] Settings Build Automations Crew Studio" at bounding box center [494, 319] width 989 height 638
click at [583, 394] on body "[PERSON_NAME][EMAIL_ADDRESS][DOMAIN_NAME] Settings Build Automations Crew Studio" at bounding box center [494, 319] width 989 height 638
